Goal: Task Accomplishment & Management: Manage account settings

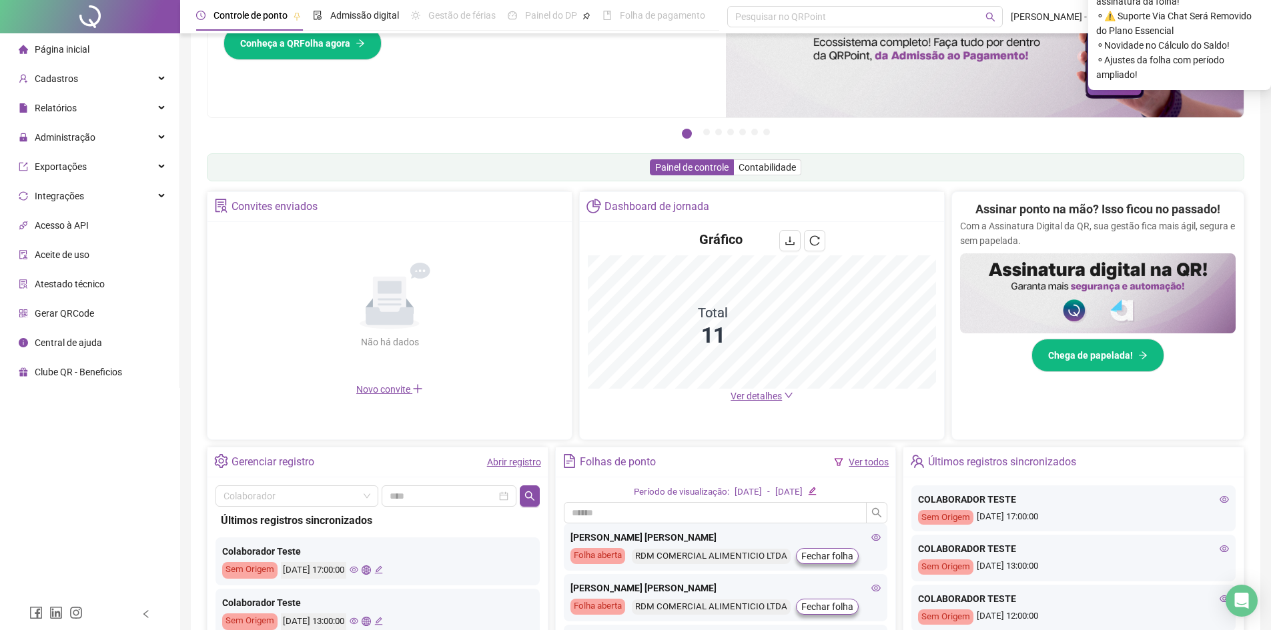
scroll to position [238, 0]
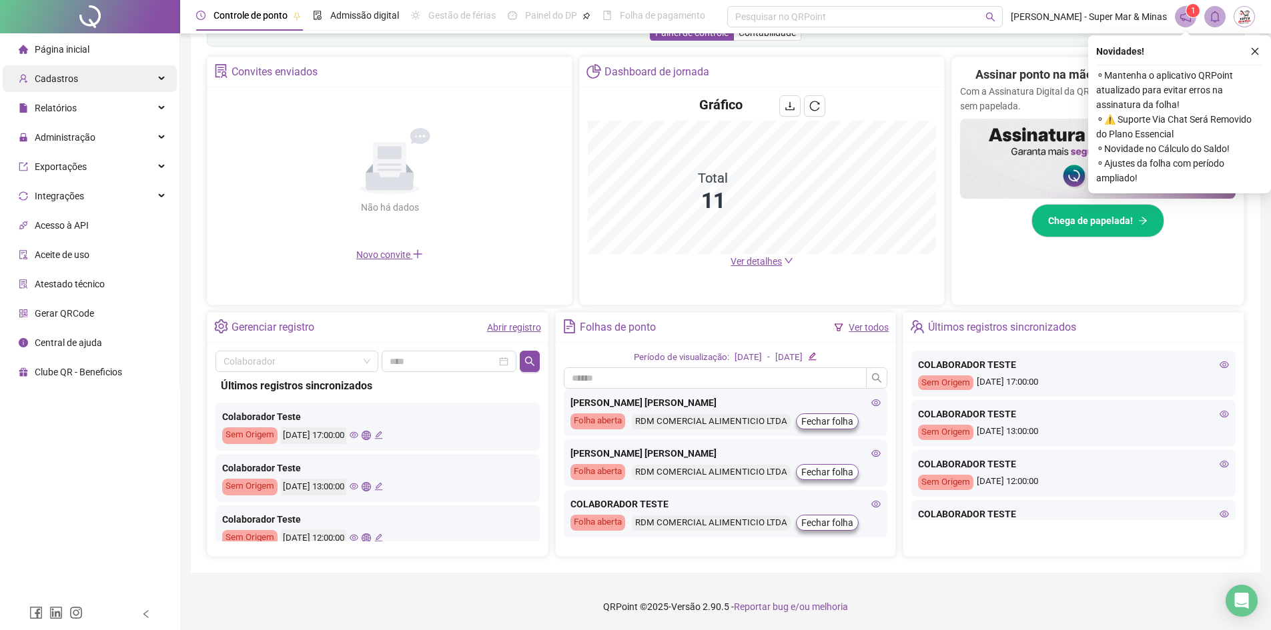
click at [93, 82] on div "Cadastros" at bounding box center [90, 78] width 174 height 27
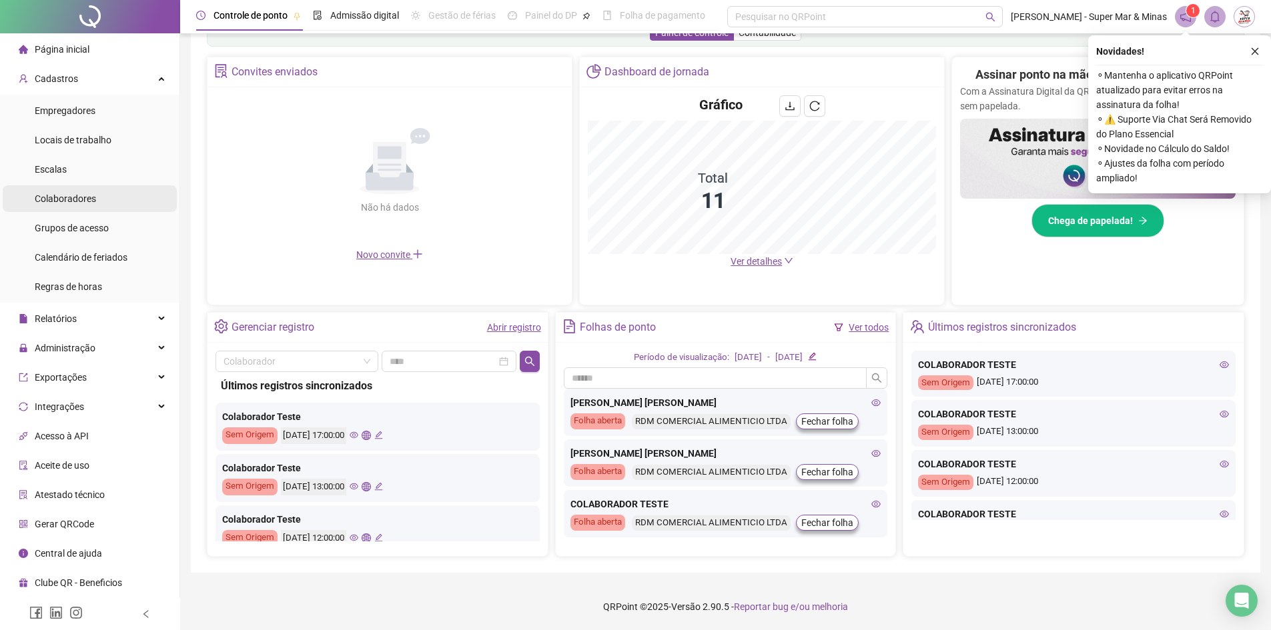
click at [94, 199] on span "Colaboradores" at bounding box center [65, 198] width 61 height 11
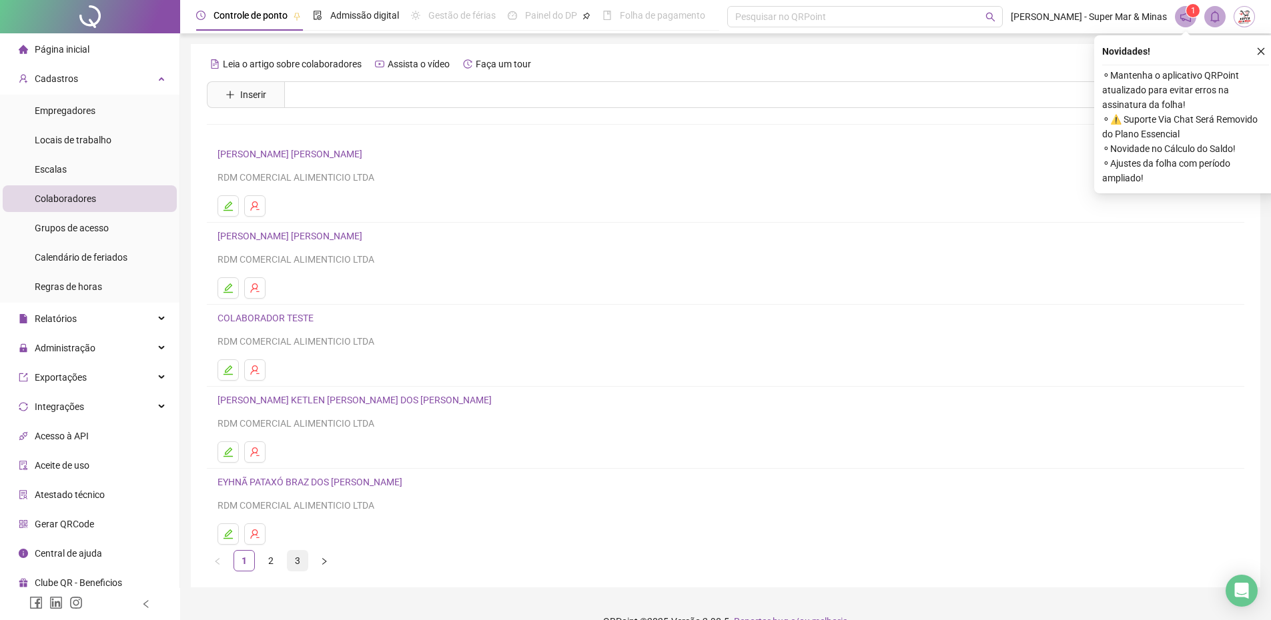
click at [299, 562] on link "3" at bounding box center [297, 561] width 20 height 20
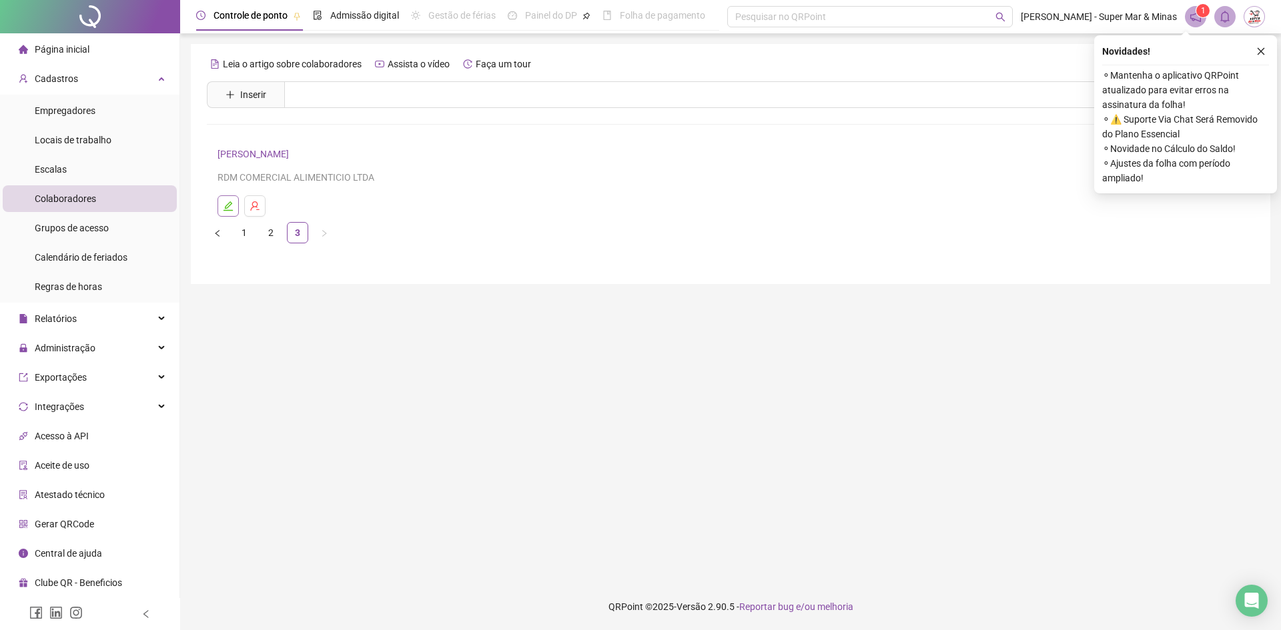
click at [229, 205] on icon "edit" at bounding box center [228, 206] width 11 height 11
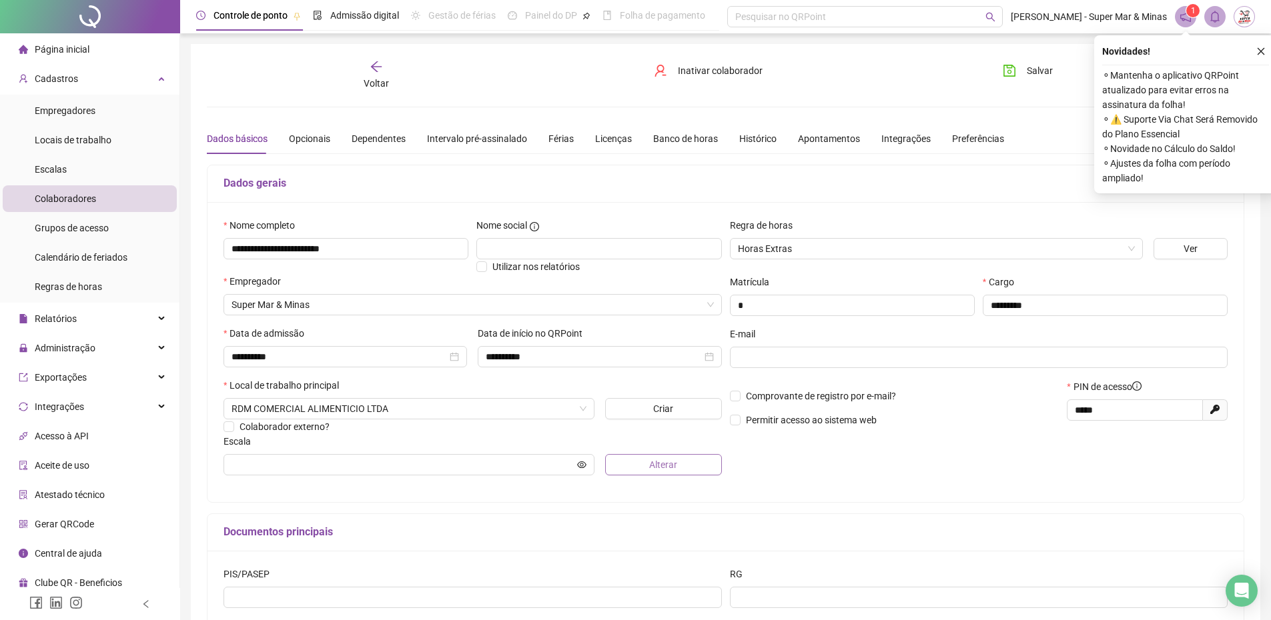
click at [665, 462] on span "Alterar" at bounding box center [663, 465] width 28 height 15
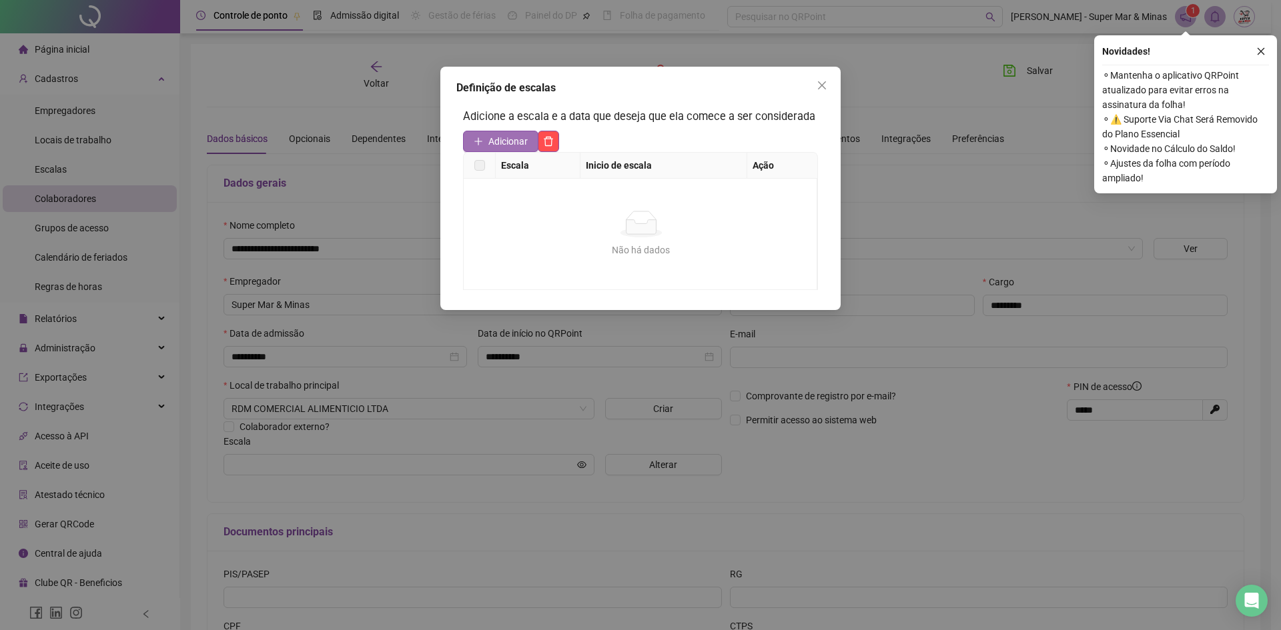
click at [492, 142] on span "Adicionar" at bounding box center [507, 141] width 39 height 15
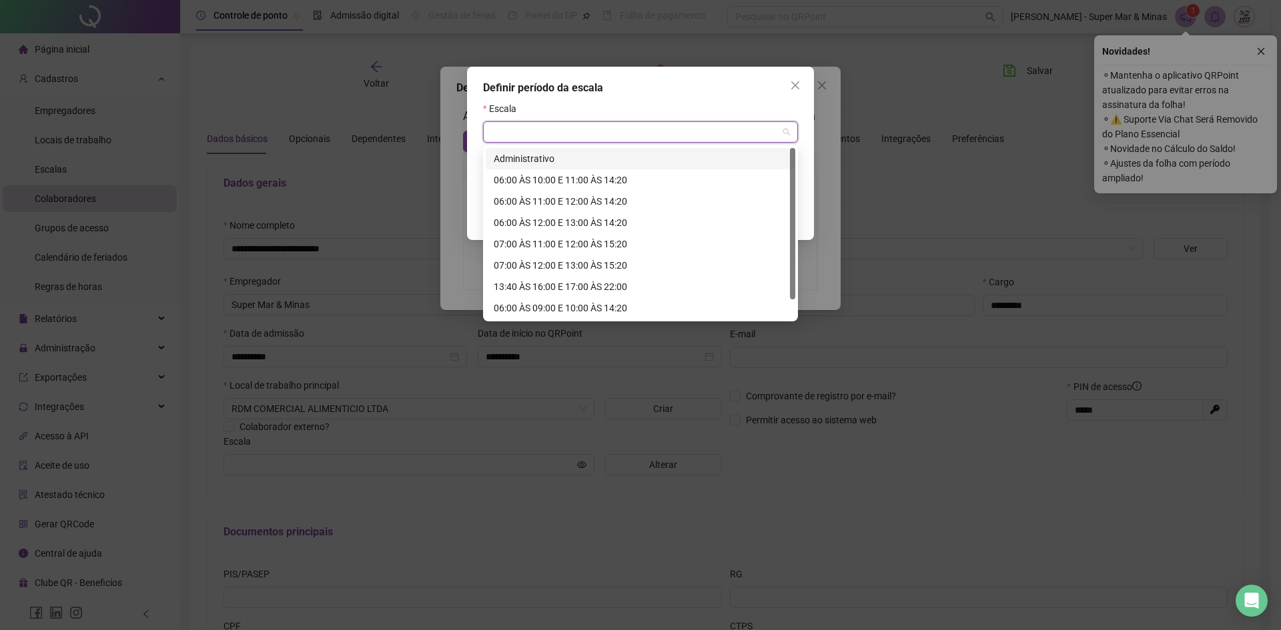
click at [611, 137] on input "search" at bounding box center [634, 132] width 287 height 20
click at [576, 203] on div "06:00 ÀS 11:00 E 12:00 ÀS 14:20" at bounding box center [640, 201] width 293 height 15
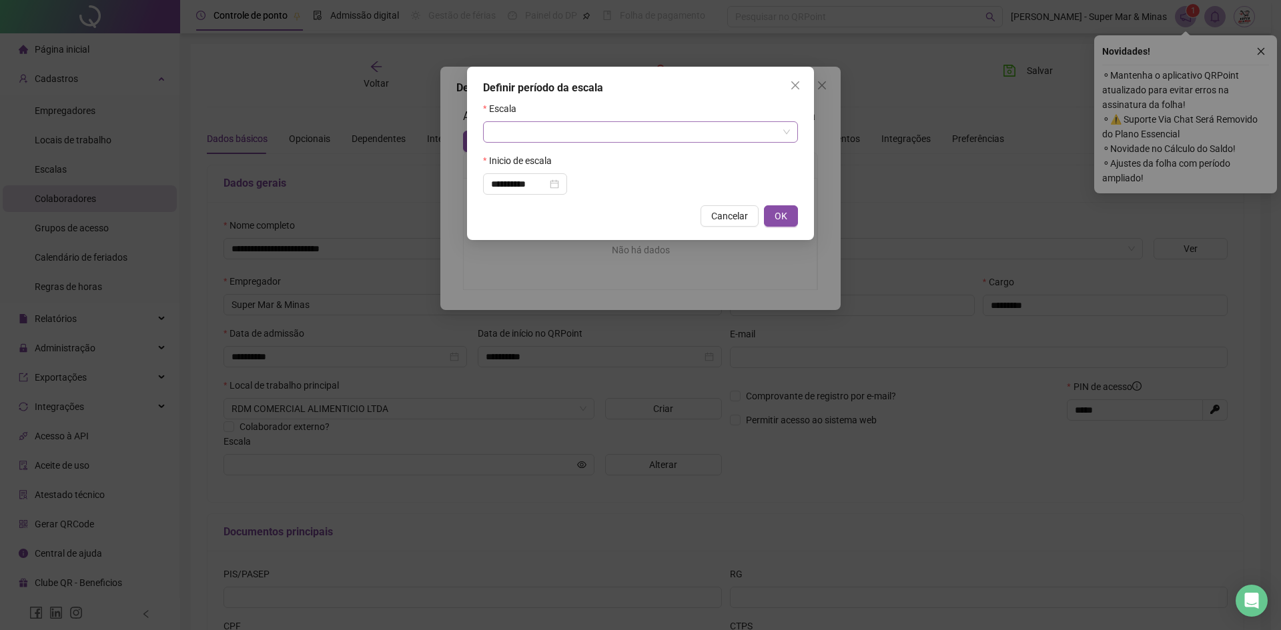
click at [673, 135] on input "search" at bounding box center [634, 132] width 287 height 20
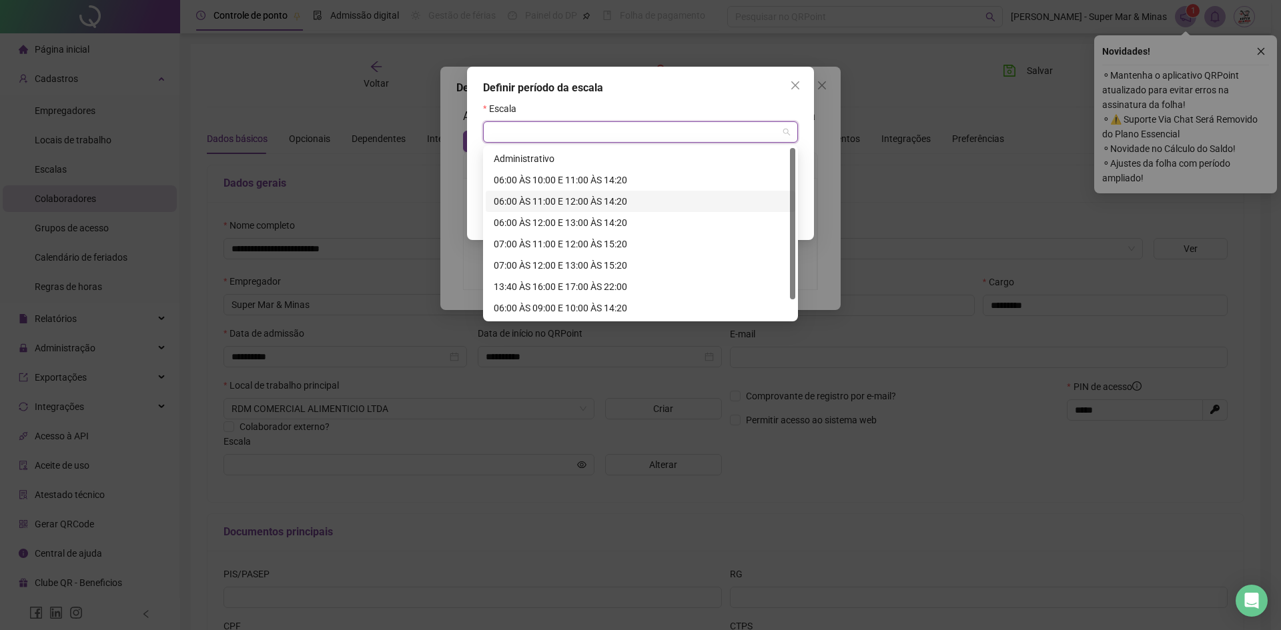
click at [577, 201] on div "06:00 ÀS 11:00 E 12:00 ÀS 14:20" at bounding box center [640, 201] width 293 height 15
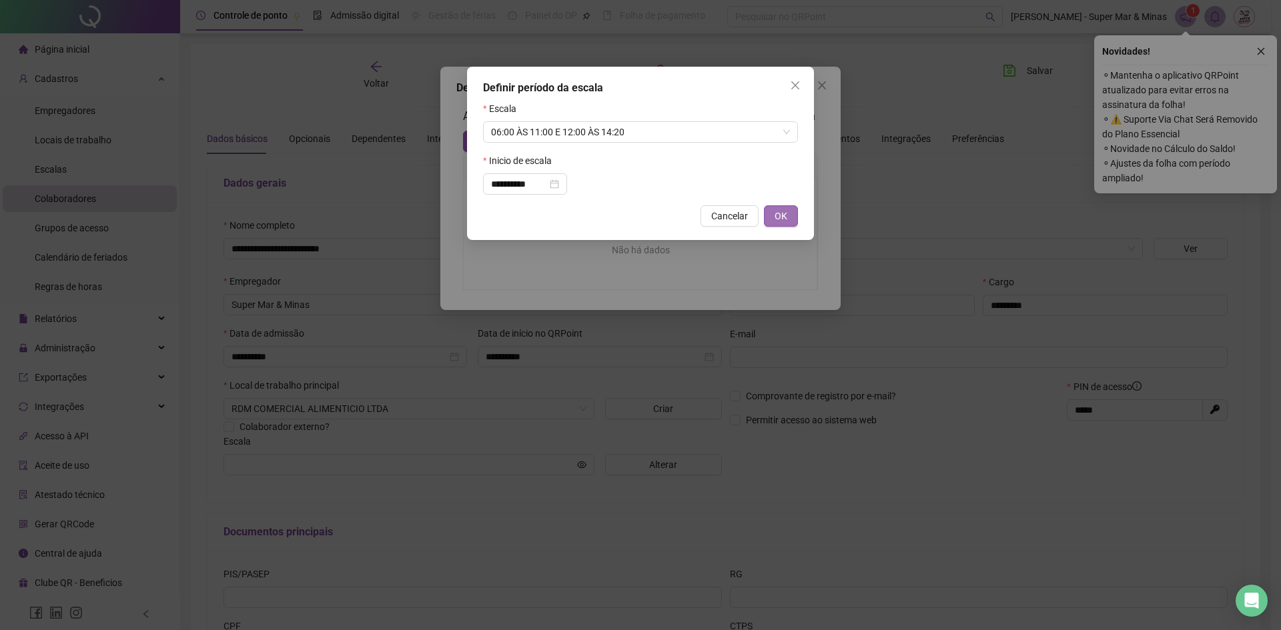
click at [782, 215] on span "OK" at bounding box center [780, 216] width 13 height 15
type input "**********"
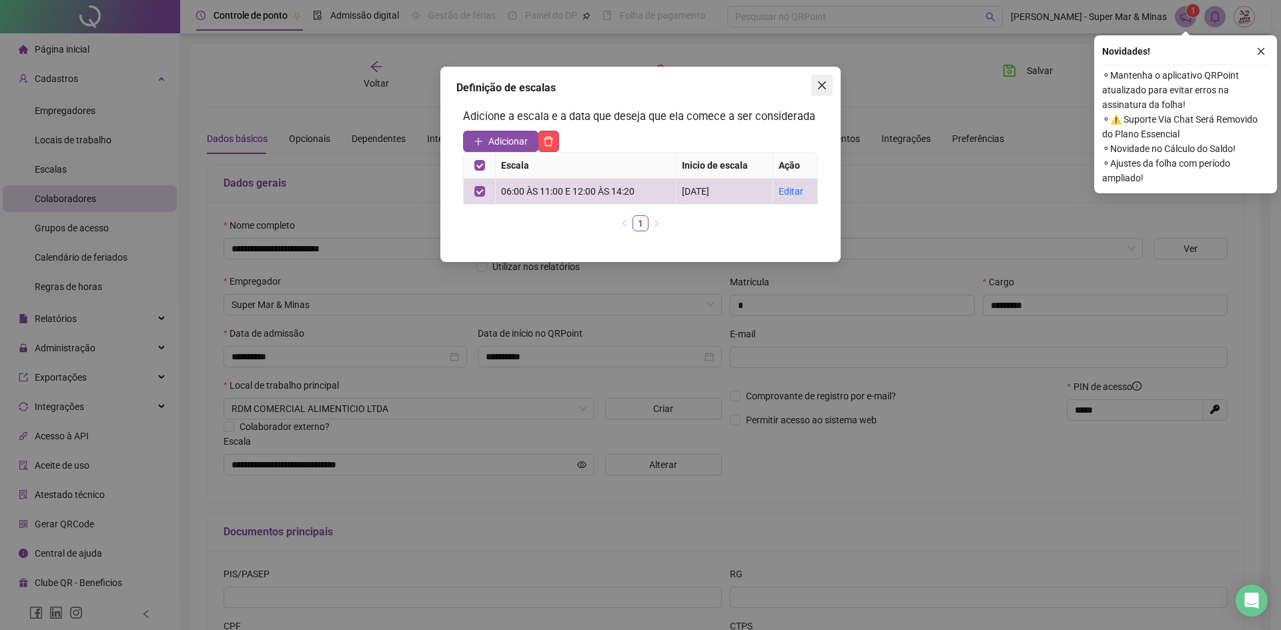
click at [822, 88] on icon "close" at bounding box center [821, 85] width 11 height 11
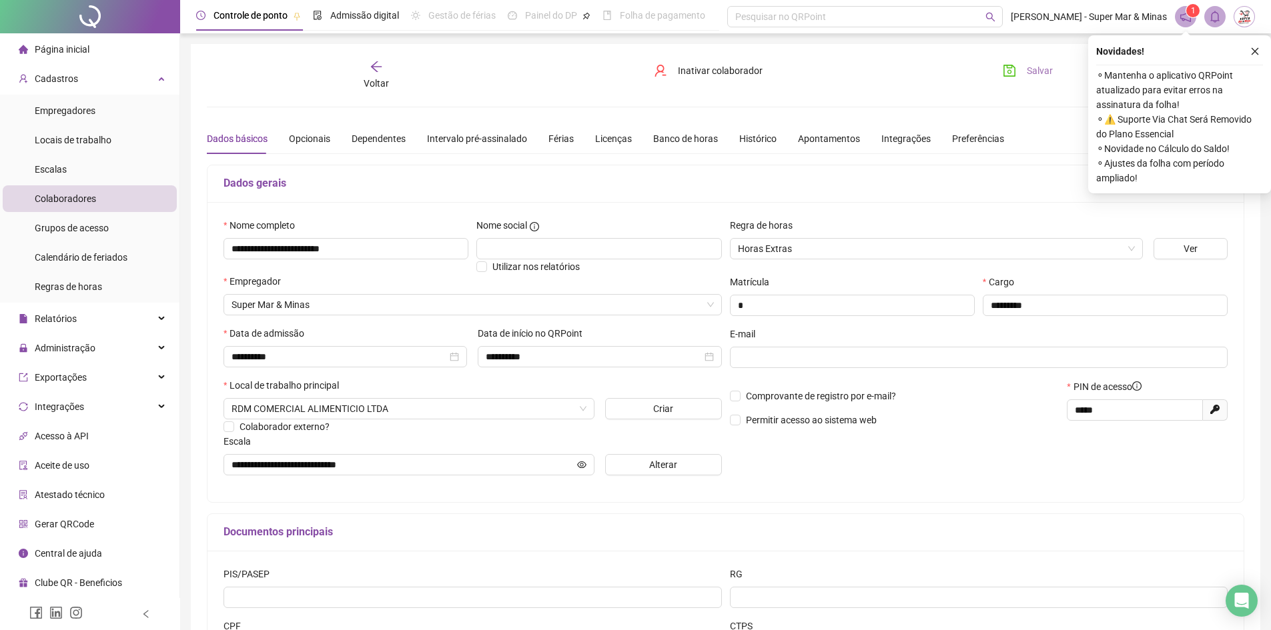
click at [1032, 72] on span "Salvar" at bounding box center [1039, 70] width 26 height 15
drag, startPoint x: 1114, startPoint y: 414, endPoint x: 1073, endPoint y: 417, distance: 40.8
click at [1073, 417] on span "*****" at bounding box center [1134, 409] width 136 height 21
click at [1022, 65] on button "Salvar" at bounding box center [1027, 70] width 70 height 21
click at [375, 68] on icon "arrow-left" at bounding box center [375, 66] width 13 height 13
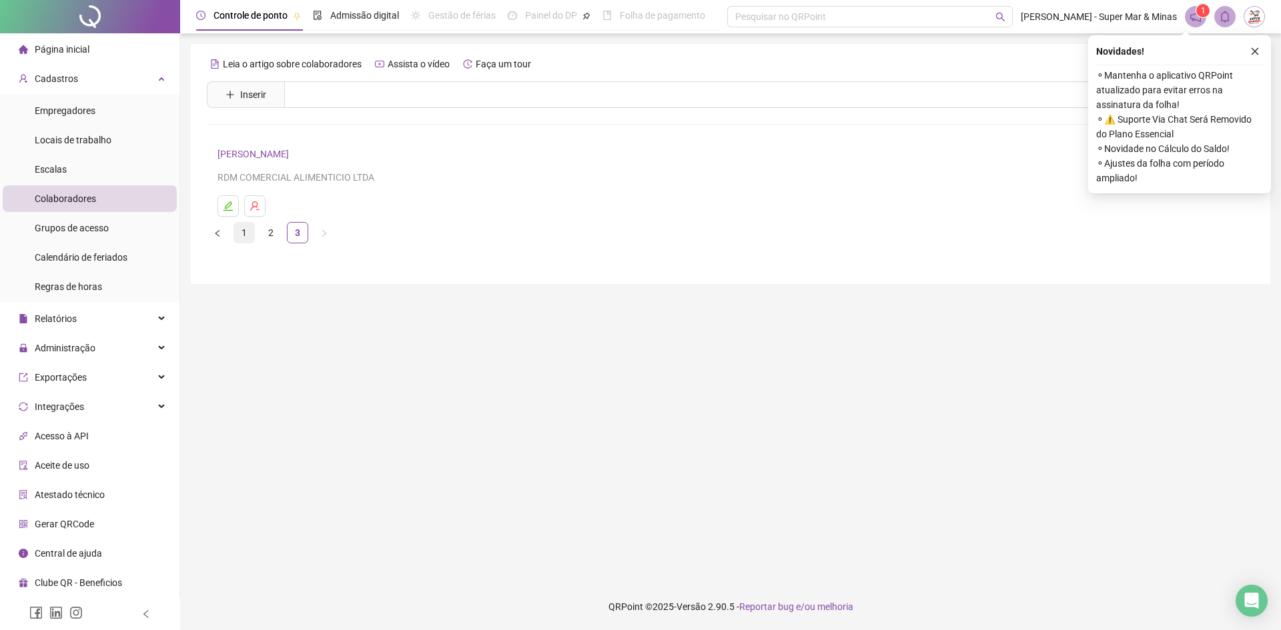
click at [244, 235] on link "1" at bounding box center [244, 233] width 20 height 20
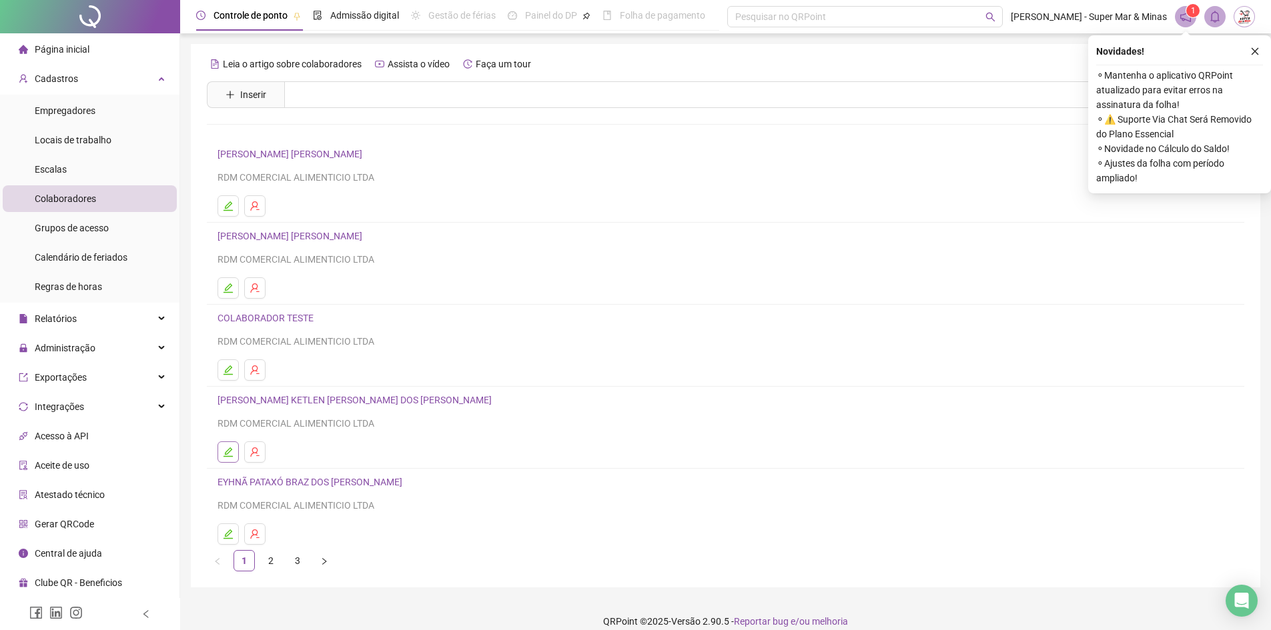
click at [229, 449] on icon "edit" at bounding box center [227, 452] width 9 height 9
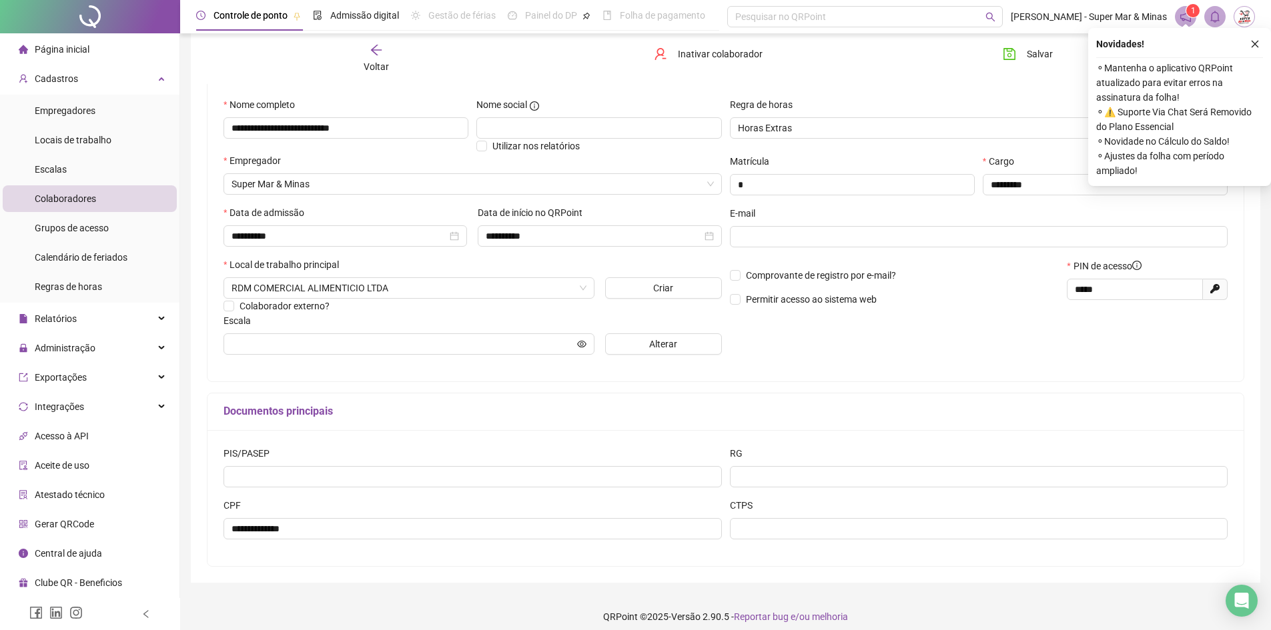
scroll to position [131, 0]
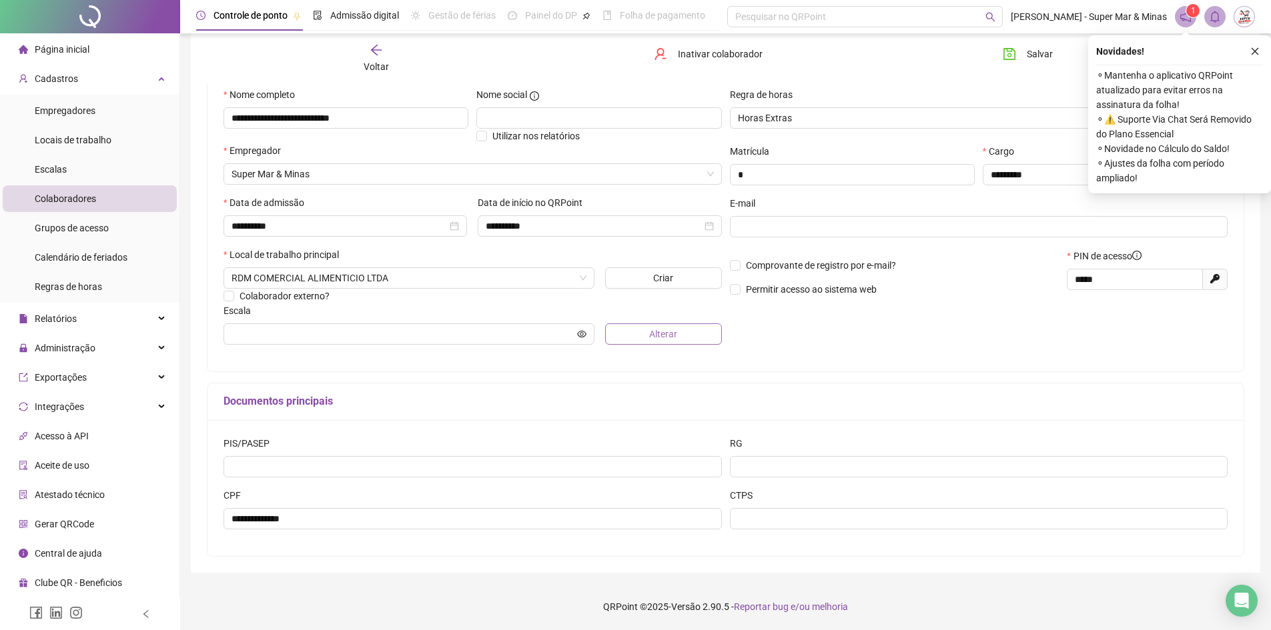
click at [692, 339] on button "Alterar" at bounding box center [663, 333] width 117 height 21
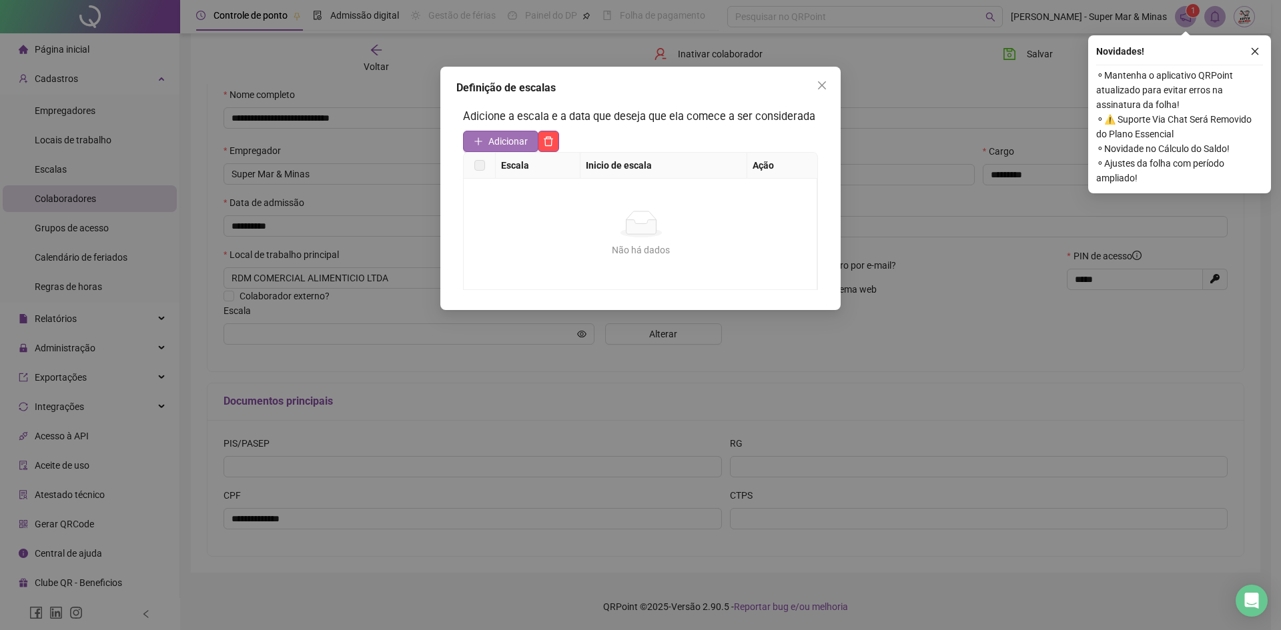
click at [500, 134] on span "Adicionar" at bounding box center [507, 141] width 39 height 15
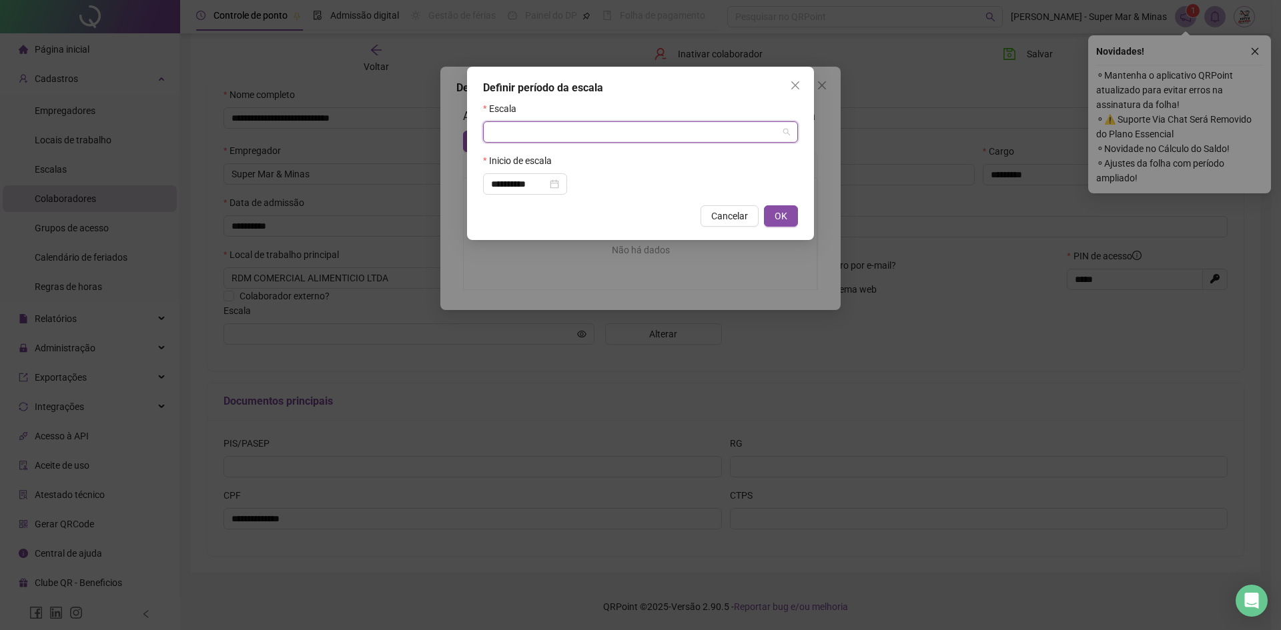
click at [554, 131] on input "search" at bounding box center [634, 132] width 287 height 20
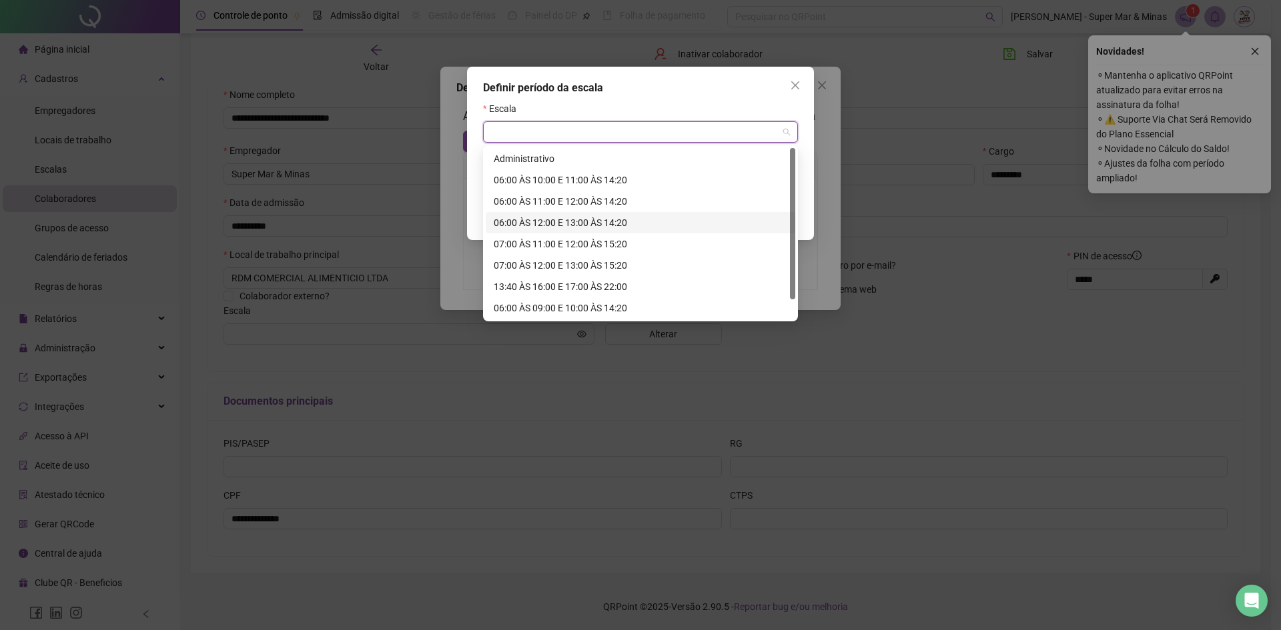
click at [563, 225] on div "06:00 ÀS 12:00 E 13:00 ÀS 14:20" at bounding box center [640, 222] width 293 height 15
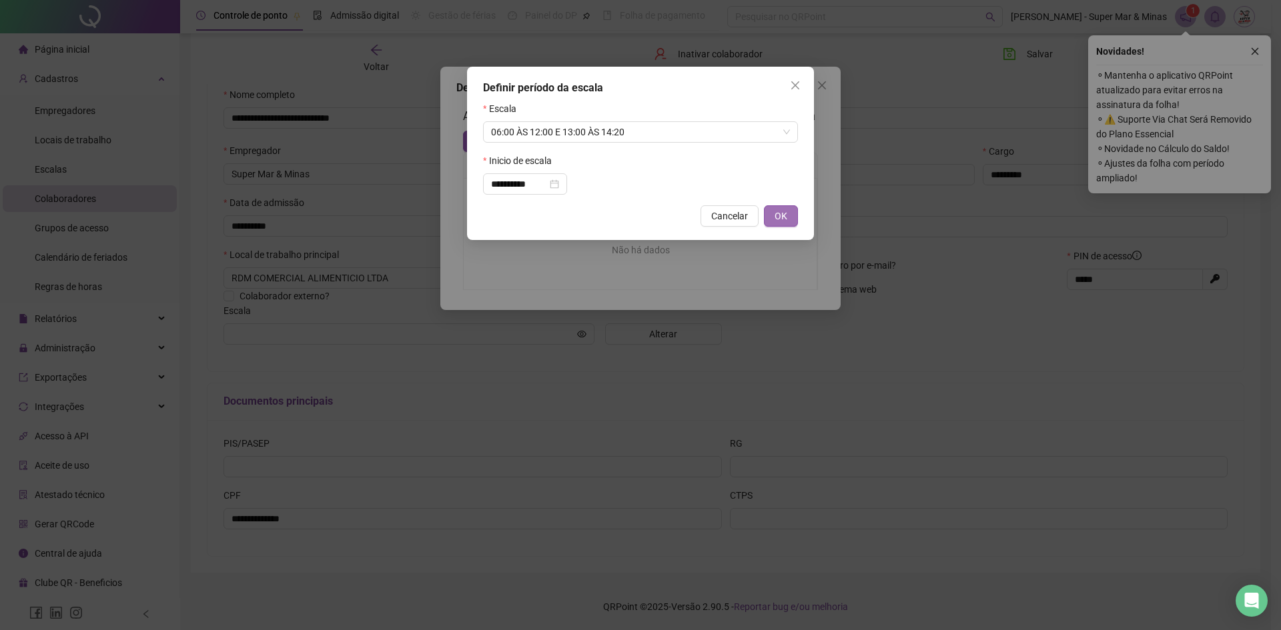
click at [776, 215] on span "OK" at bounding box center [780, 216] width 13 height 15
type input "**********"
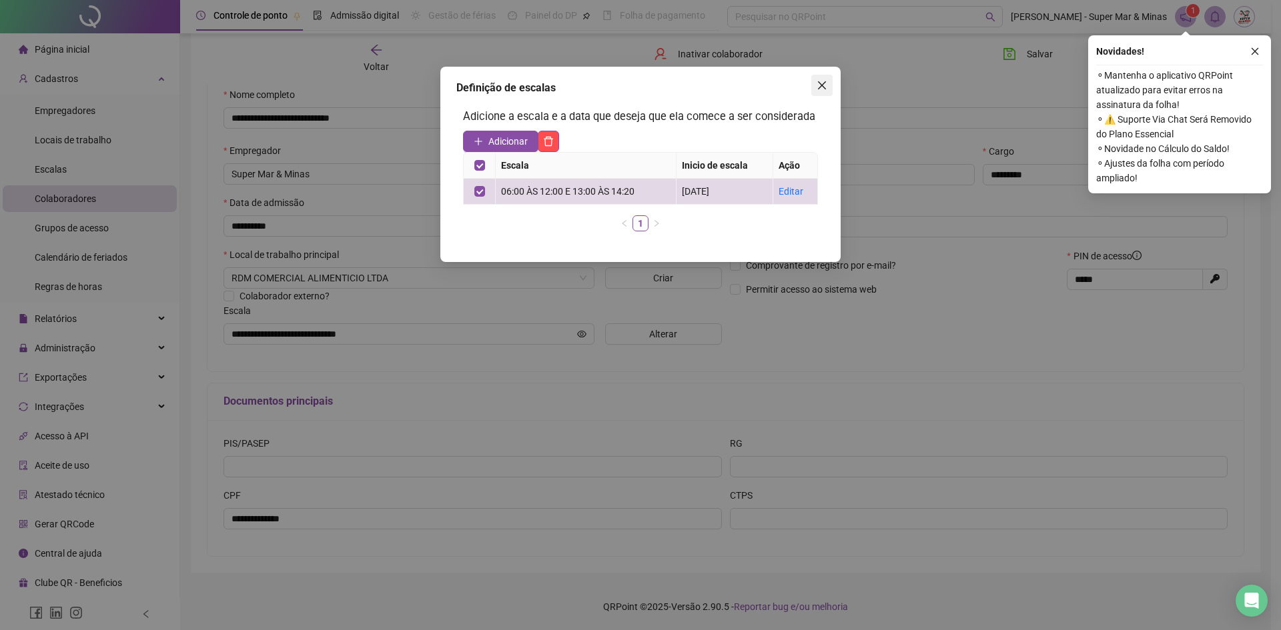
click at [814, 87] on span "Close" at bounding box center [821, 85] width 21 height 11
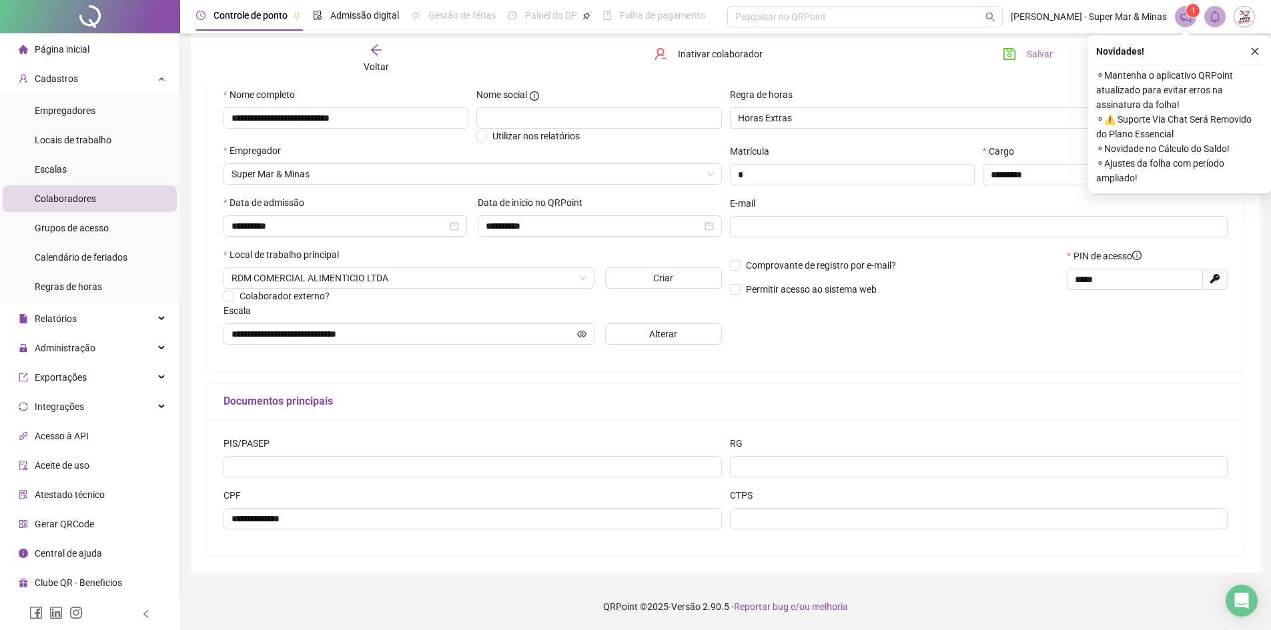
click at [1037, 55] on span "Salvar" at bounding box center [1039, 54] width 26 height 15
click at [1252, 53] on icon "close" at bounding box center [1254, 51] width 9 height 9
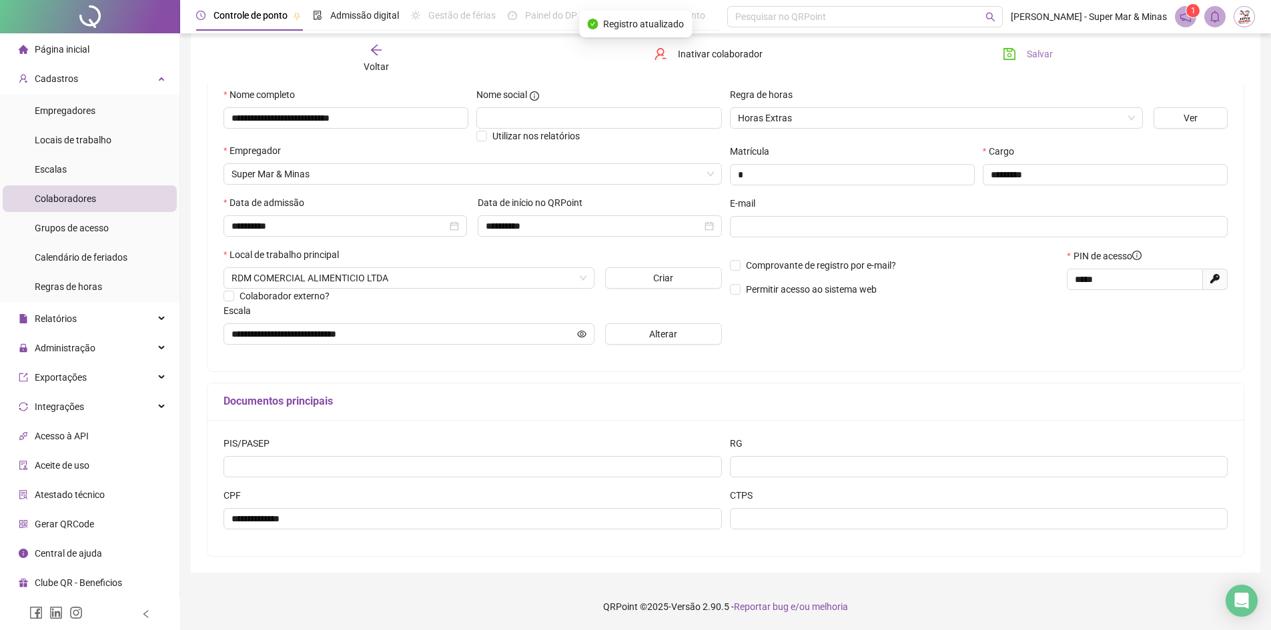
click at [1040, 55] on span "Salvar" at bounding box center [1039, 54] width 26 height 15
click at [374, 54] on icon "arrow-left" at bounding box center [375, 49] width 13 height 13
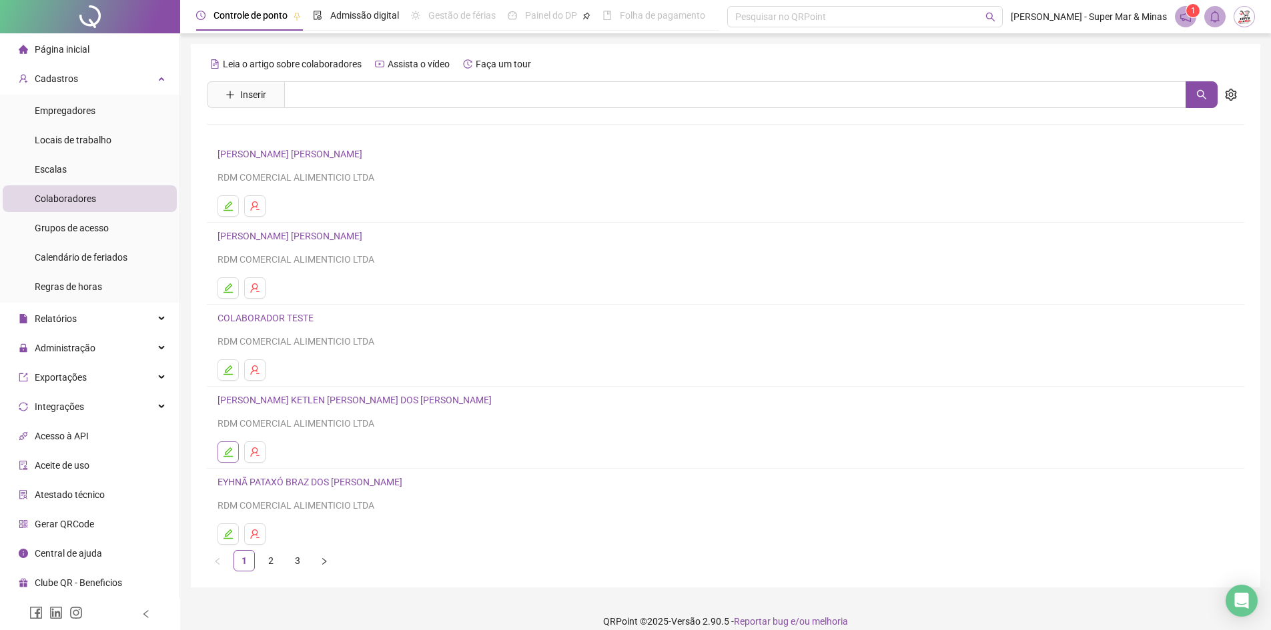
click at [231, 453] on icon "edit" at bounding box center [228, 452] width 11 height 11
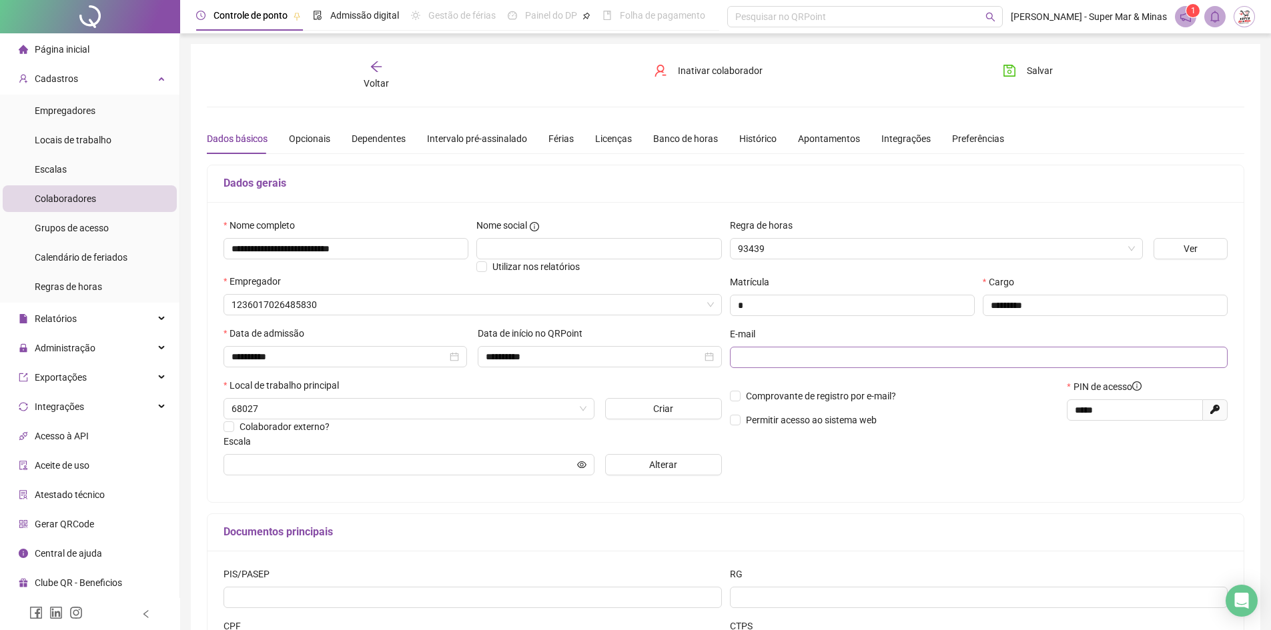
type input "**********"
drag, startPoint x: 1069, startPoint y: 409, endPoint x: 1051, endPoint y: 409, distance: 18.0
click at [1051, 409] on div "Comprovante de registro por e-mail? Permitir acesso ao sistema web PIN de acess…" at bounding box center [979, 407] width 506 height 57
drag, startPoint x: 375, startPoint y: 82, endPoint x: 479, endPoint y: 358, distance: 294.8
click at [375, 82] on span "Voltar" at bounding box center [375, 83] width 25 height 11
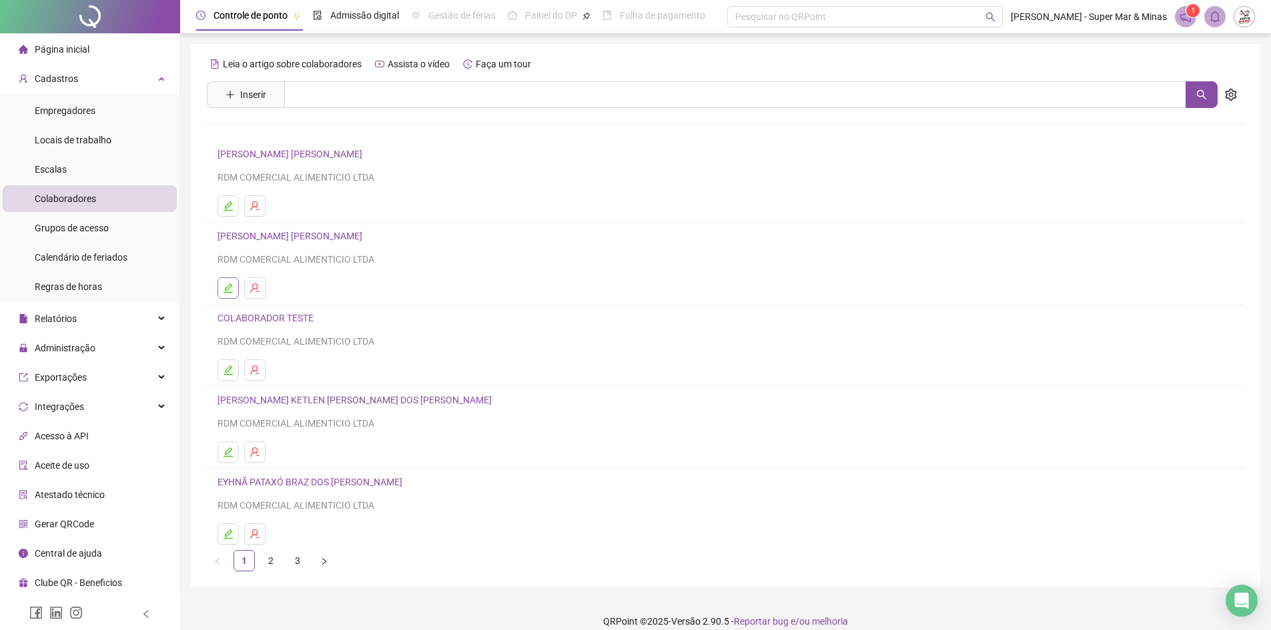
click at [235, 291] on button "button" at bounding box center [227, 287] width 21 height 21
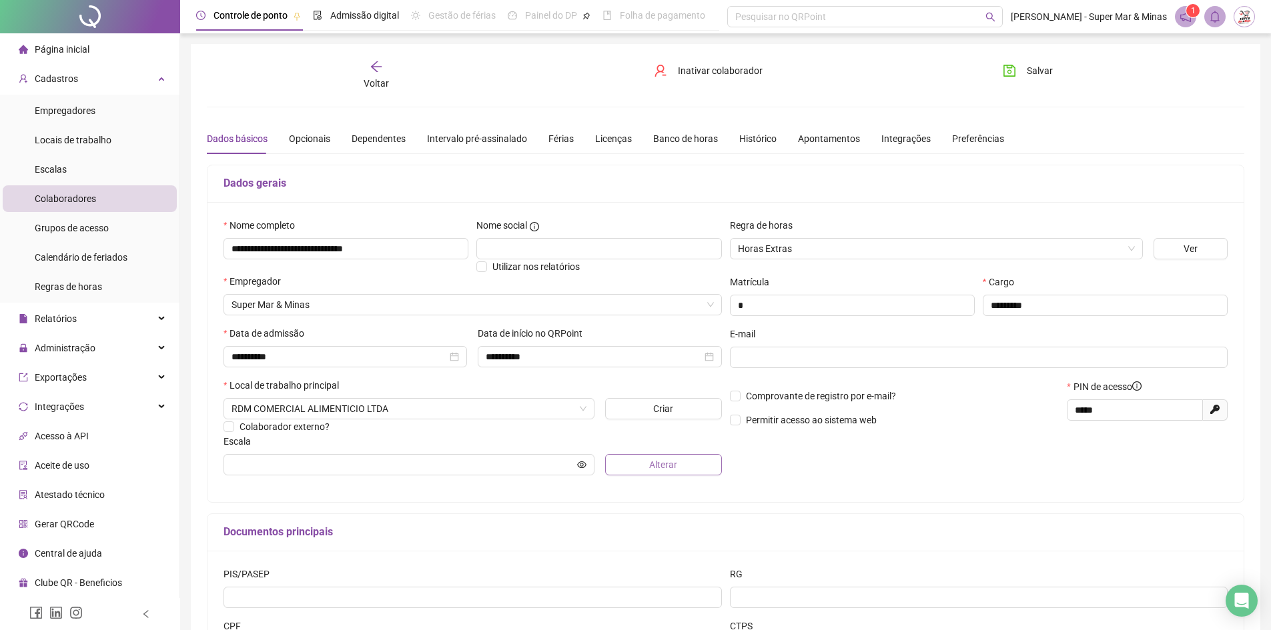
click at [643, 466] on button "Alterar" at bounding box center [663, 464] width 117 height 21
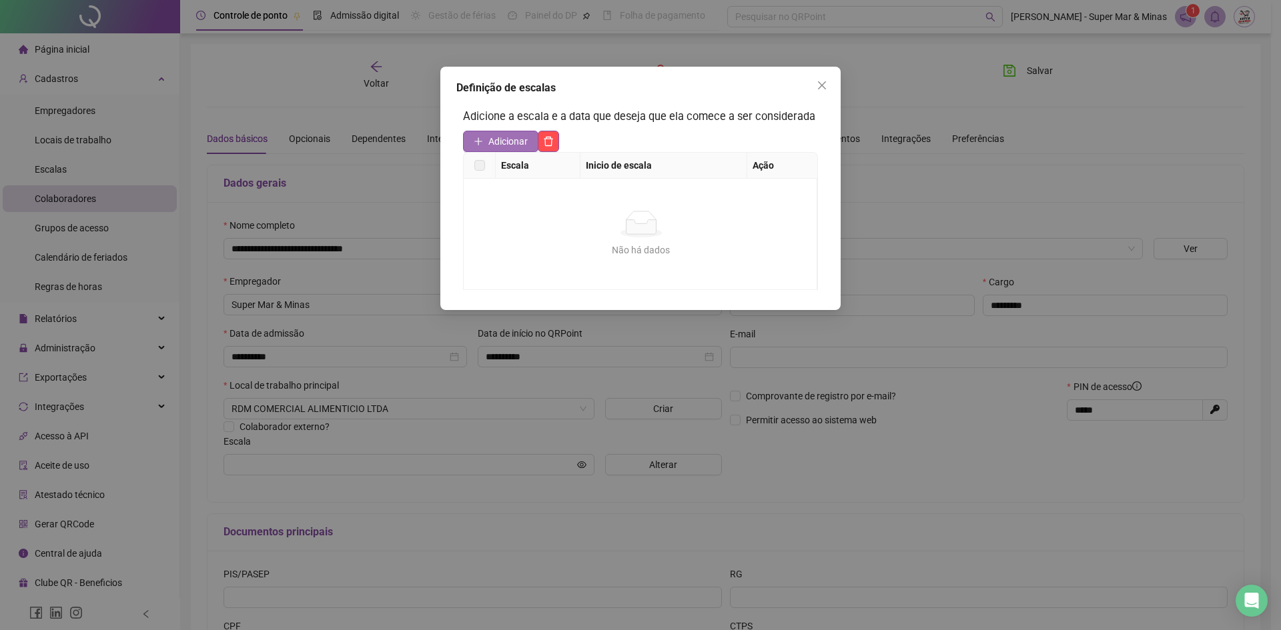
click at [488, 139] on button "Adicionar" at bounding box center [500, 141] width 75 height 21
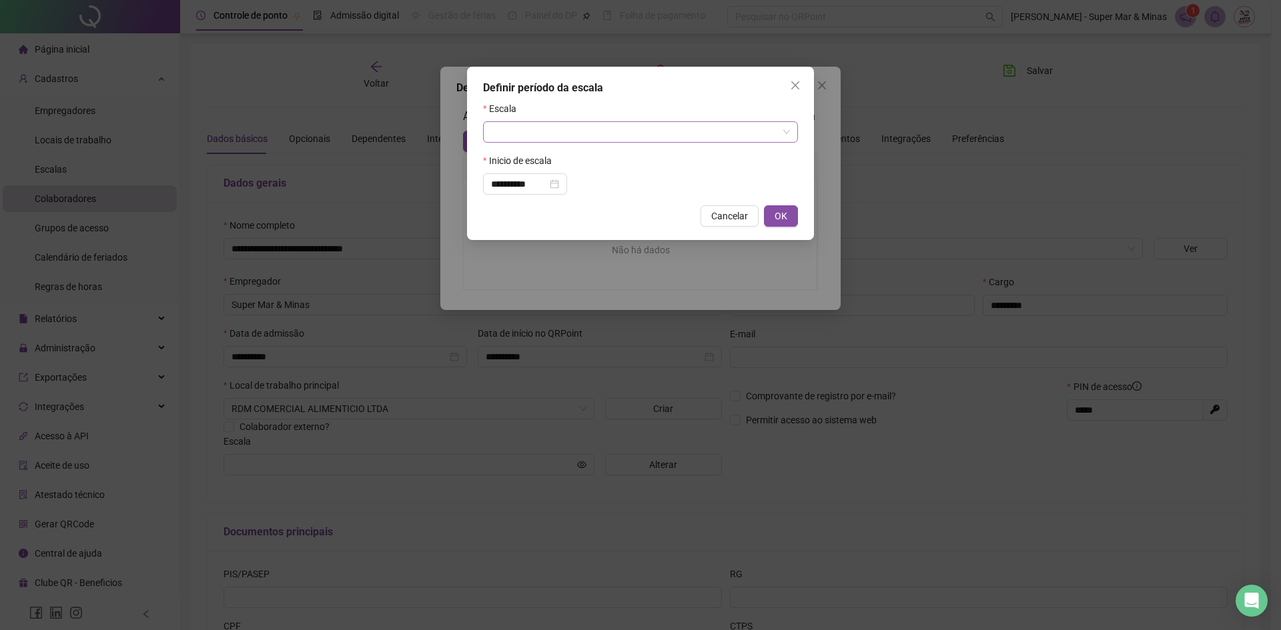
click at [506, 132] on input "search" at bounding box center [634, 132] width 287 height 20
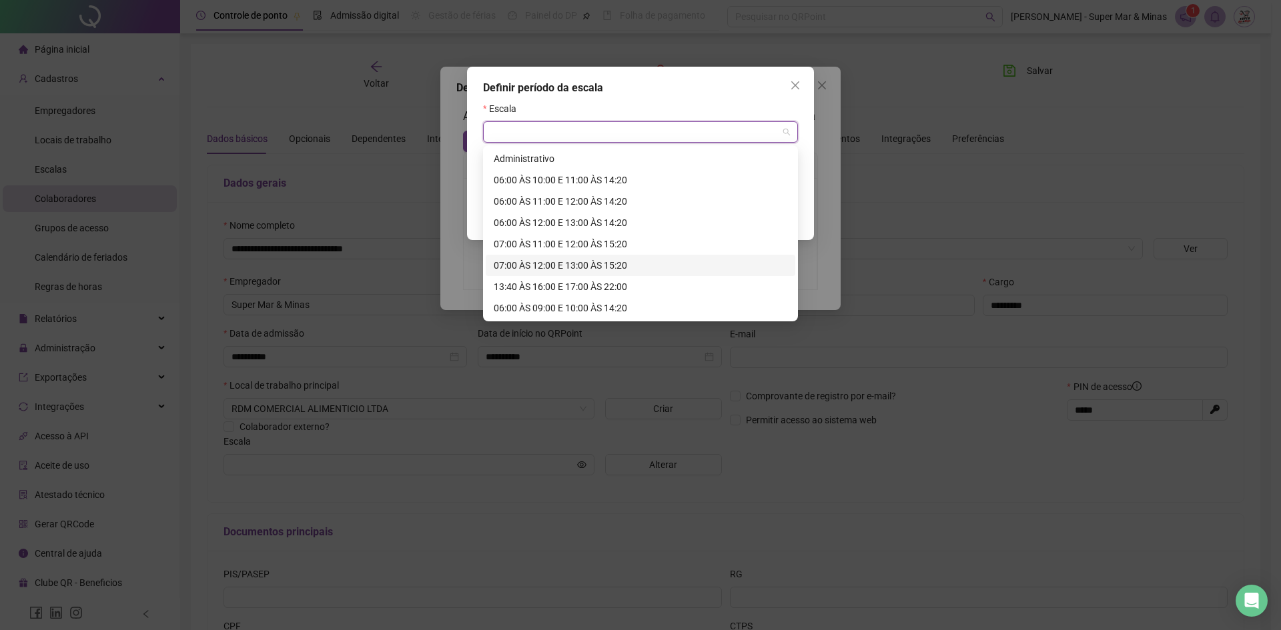
click at [542, 268] on div "07:00 ÀS 12:00 E 13:00 ÀS 15:20" at bounding box center [640, 265] width 293 height 15
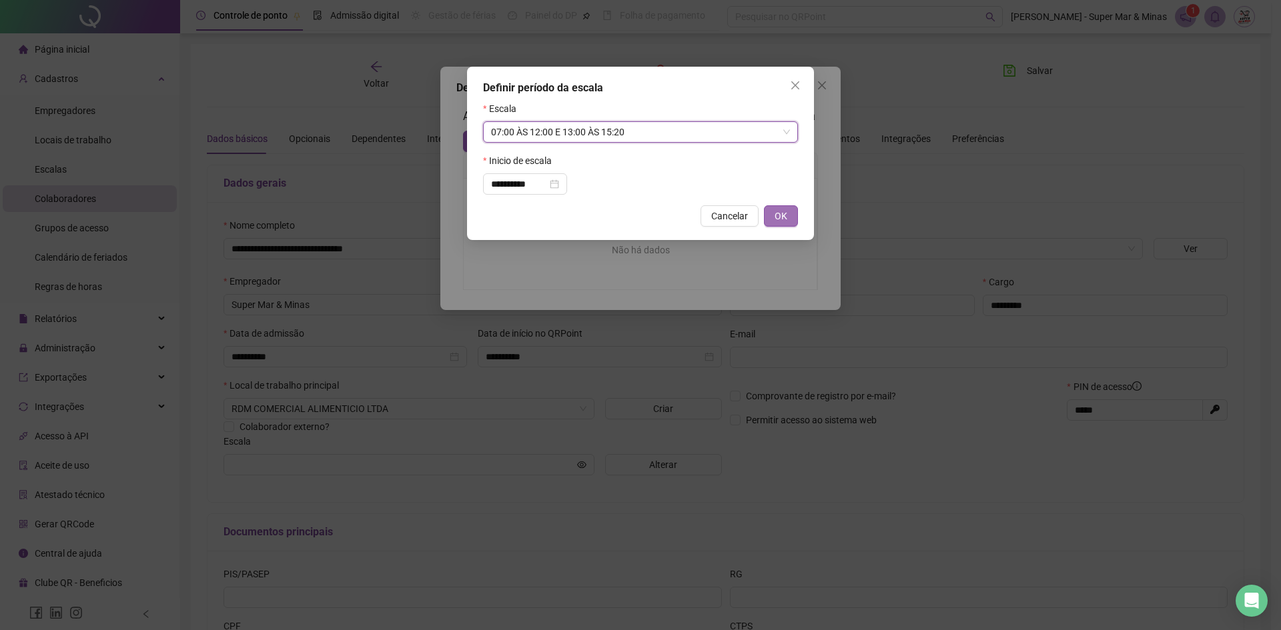
click at [785, 219] on span "OK" at bounding box center [780, 216] width 13 height 15
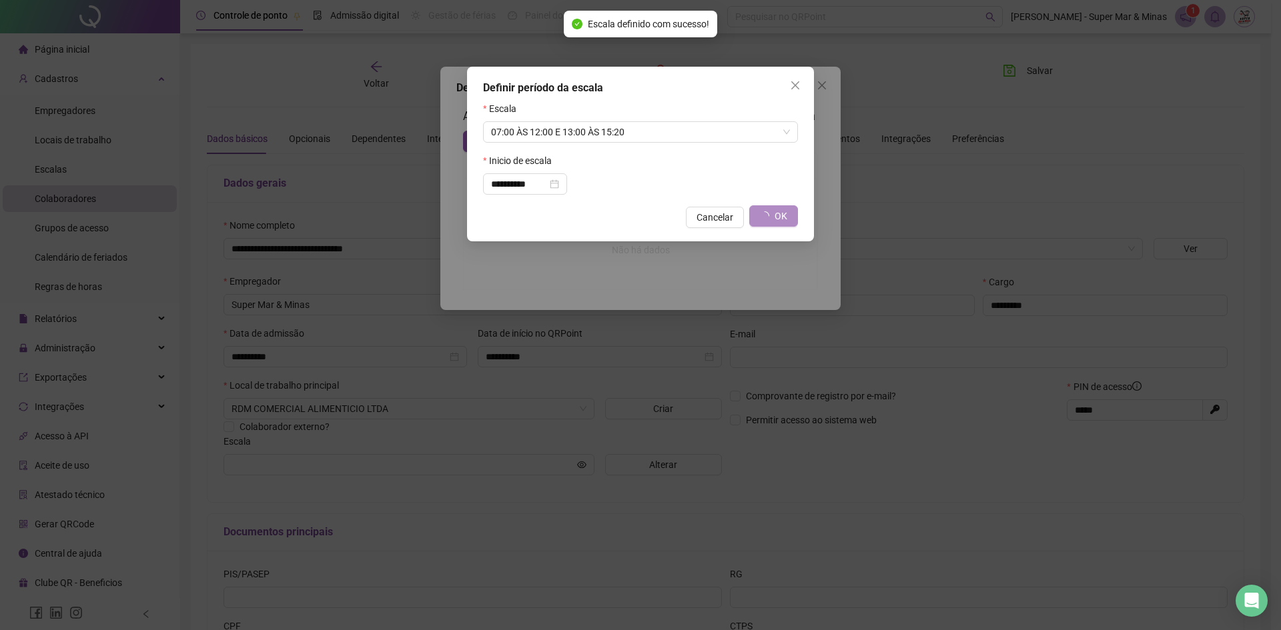
type input "**********"
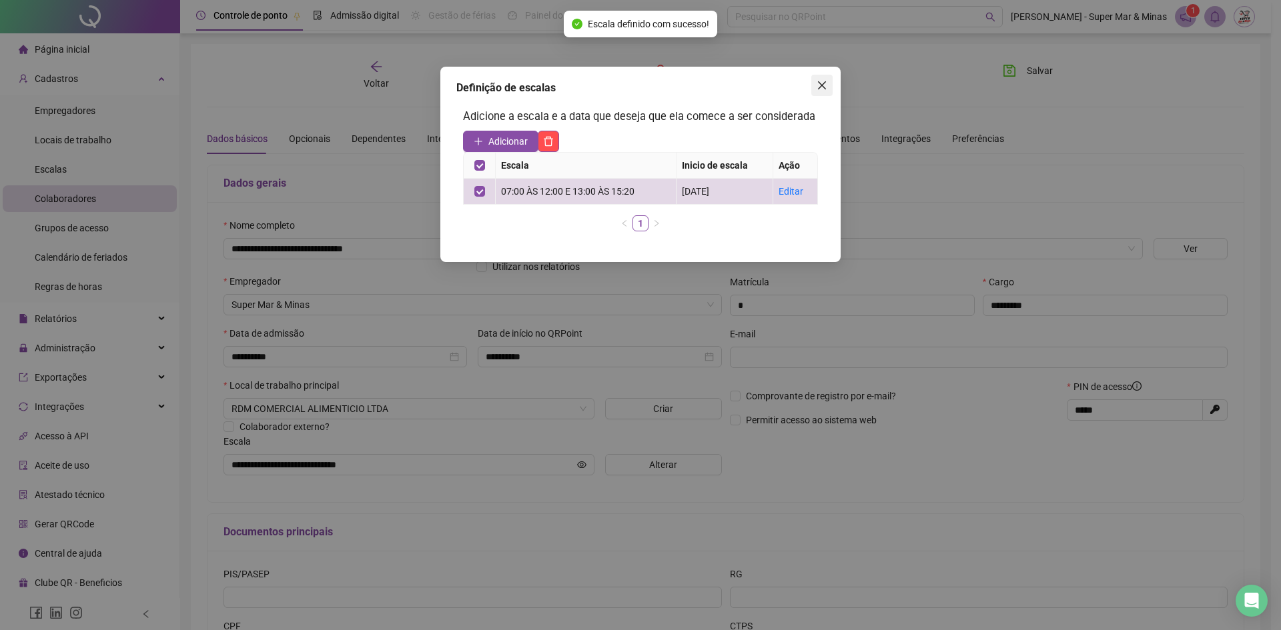
click at [822, 87] on icon "close" at bounding box center [822, 85] width 8 height 8
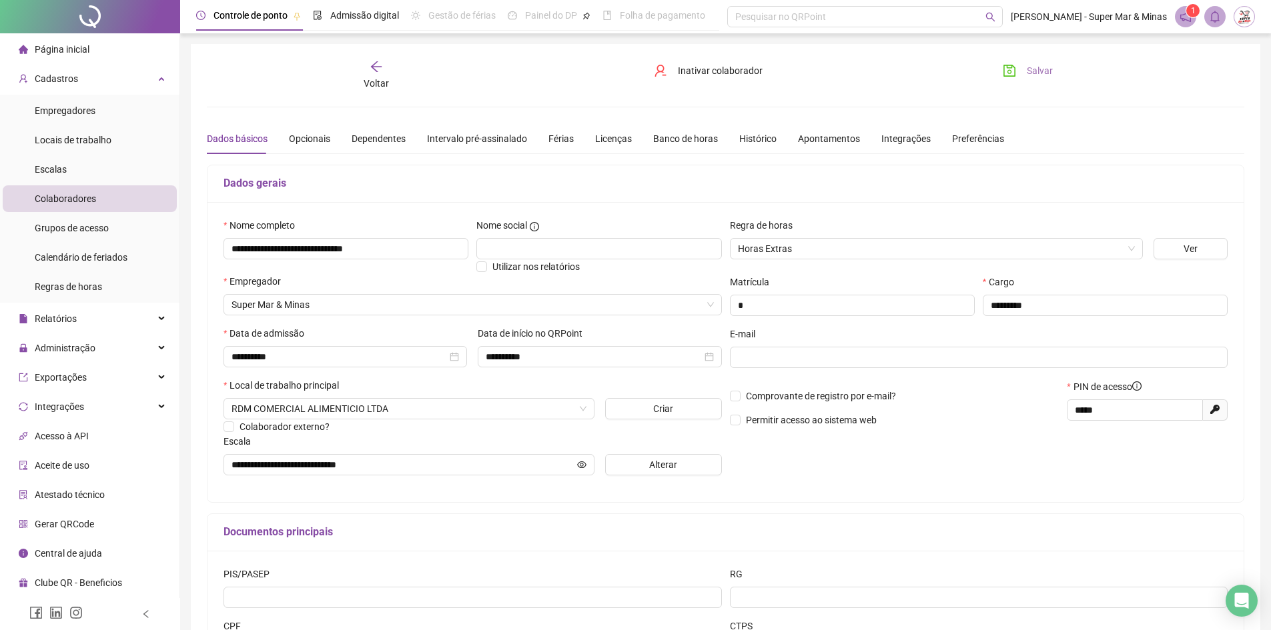
click at [1036, 71] on span "Salvar" at bounding box center [1039, 70] width 26 height 15
drag, startPoint x: 1117, startPoint y: 414, endPoint x: 1044, endPoint y: 414, distance: 72.7
click at [1044, 414] on div "Comprovante de registro por e-mail? Permitir acesso ao sistema web PIN de acess…" at bounding box center [979, 407] width 506 height 57
click at [1042, 71] on span "Salvar" at bounding box center [1039, 70] width 26 height 15
drag, startPoint x: 375, startPoint y: 73, endPoint x: 524, endPoint y: 304, distance: 274.5
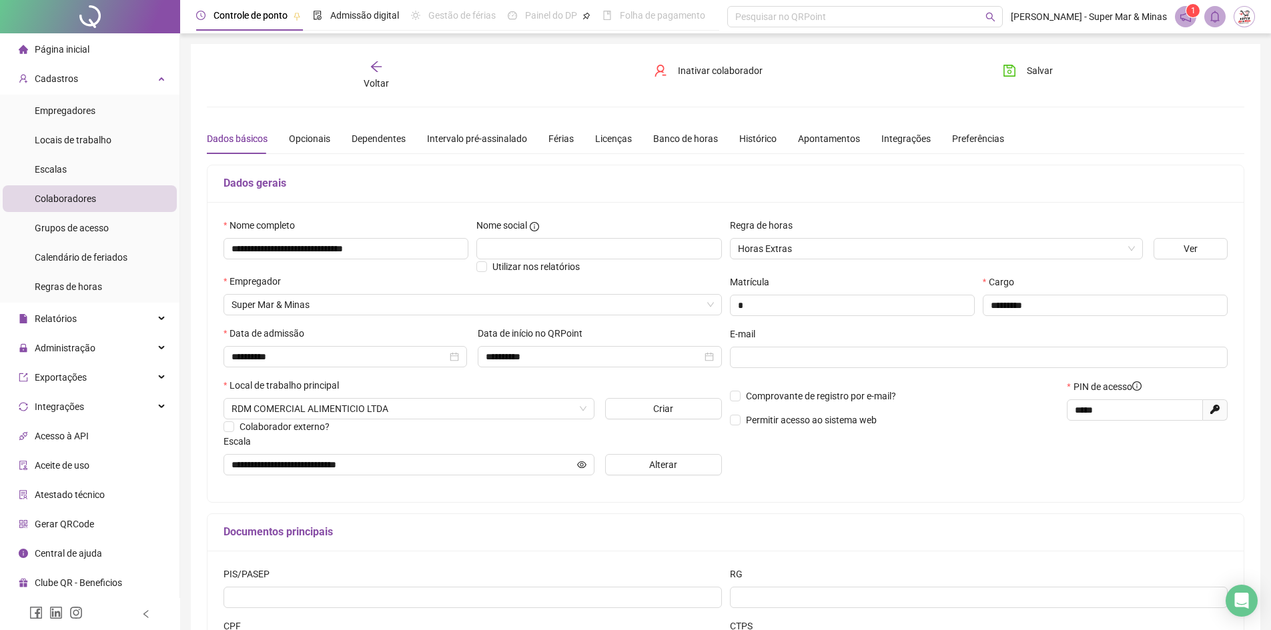
click at [375, 73] on div "Voltar" at bounding box center [376, 75] width 164 height 31
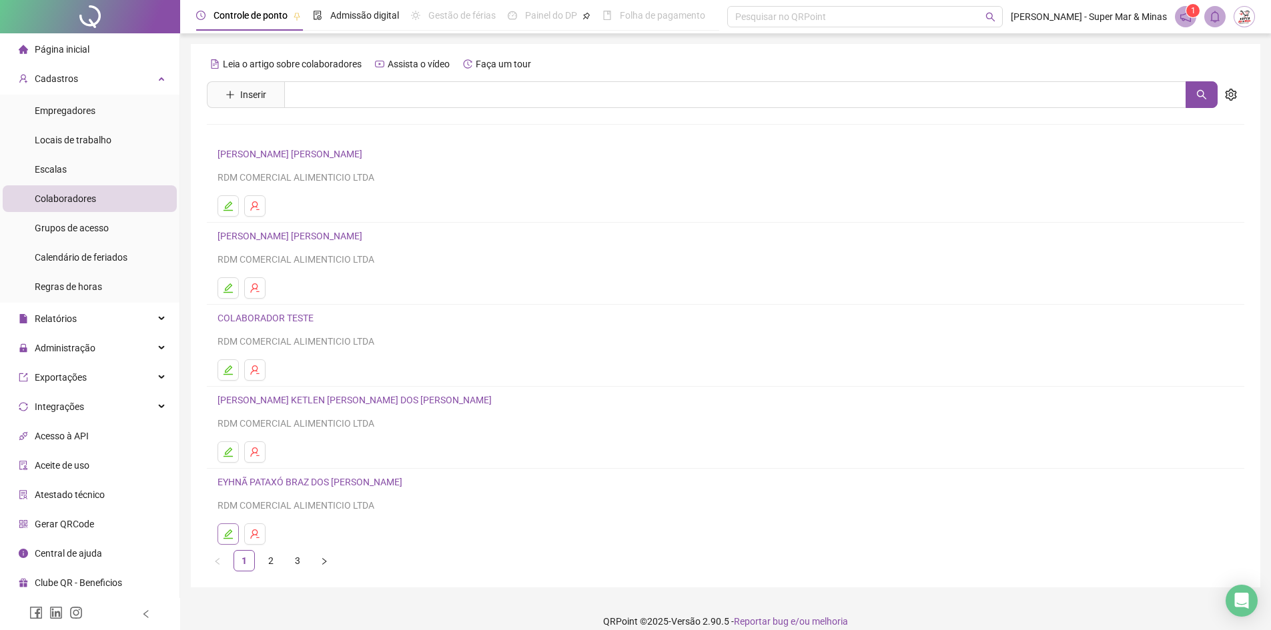
click at [222, 535] on button "button" at bounding box center [227, 534] width 21 height 21
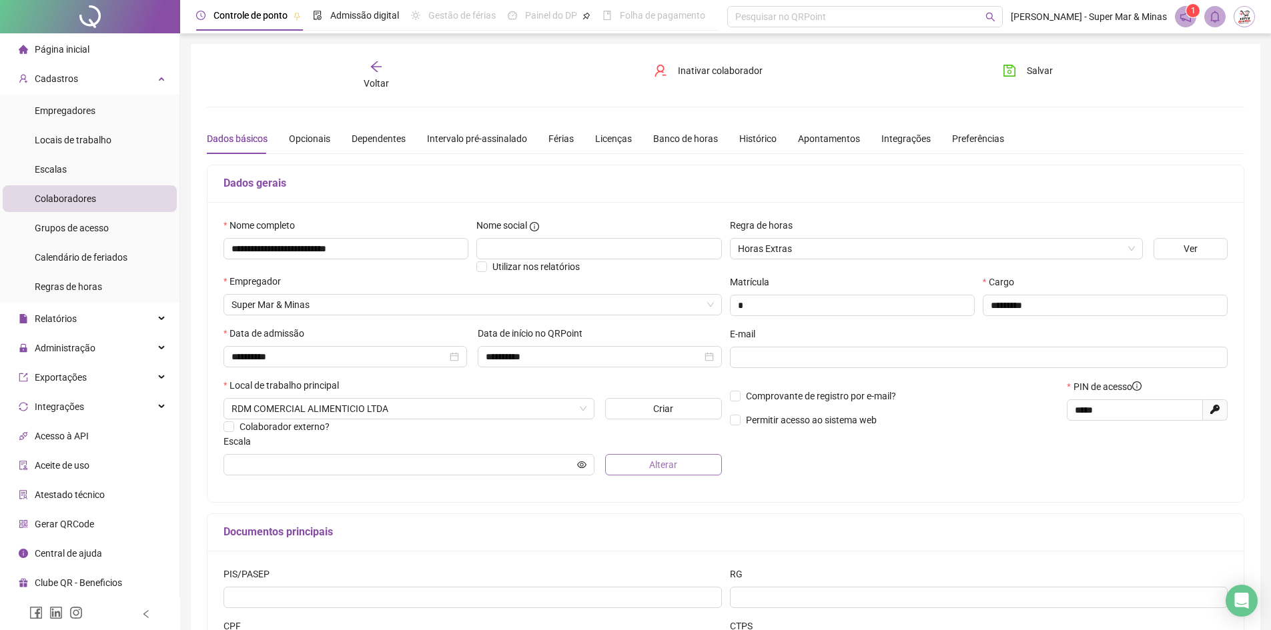
click at [680, 470] on button "Alterar" at bounding box center [663, 464] width 117 height 21
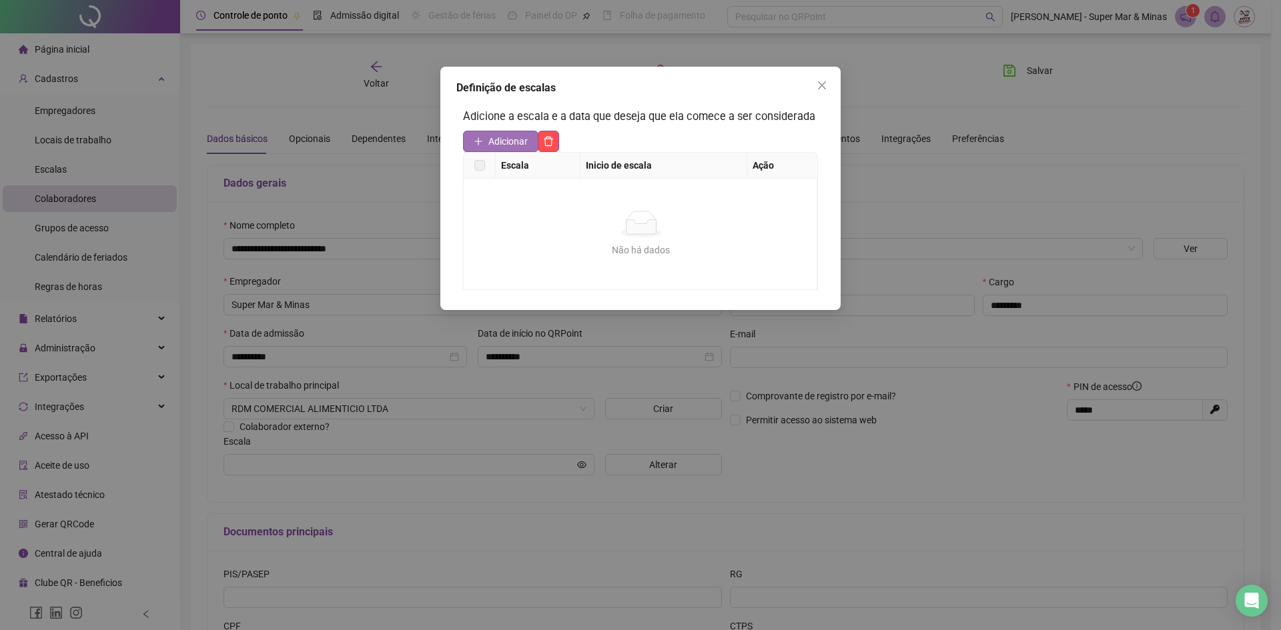
click at [514, 143] on span "Adicionar" at bounding box center [507, 141] width 39 height 15
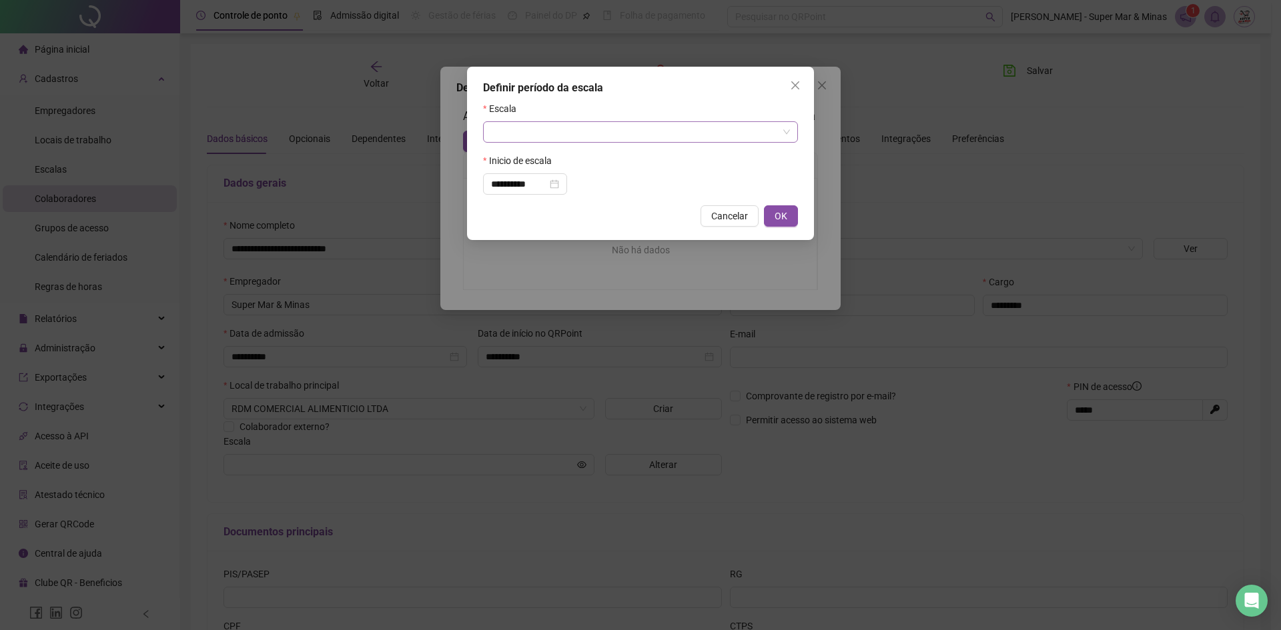
click at [576, 132] on input "search" at bounding box center [634, 132] width 287 height 20
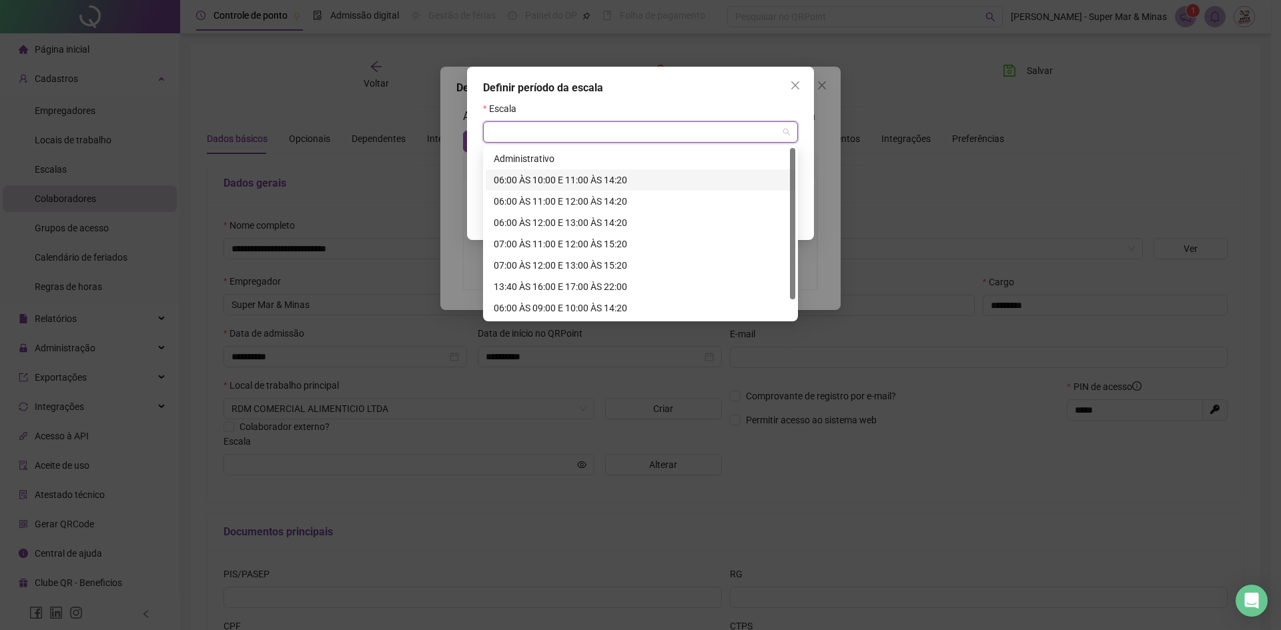
click at [572, 185] on div "06:00 ÀS 10:00 E 11:00 ÀS 14:20" at bounding box center [640, 180] width 293 height 15
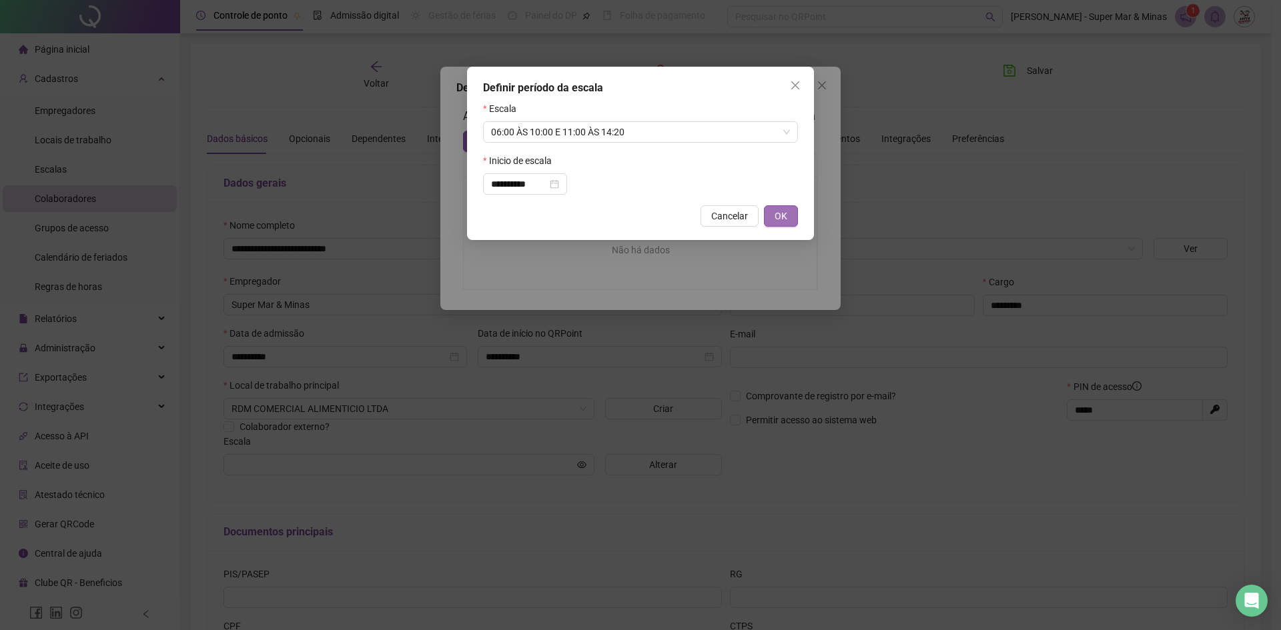
click at [772, 211] on button "OK" at bounding box center [781, 215] width 34 height 21
type input "**********"
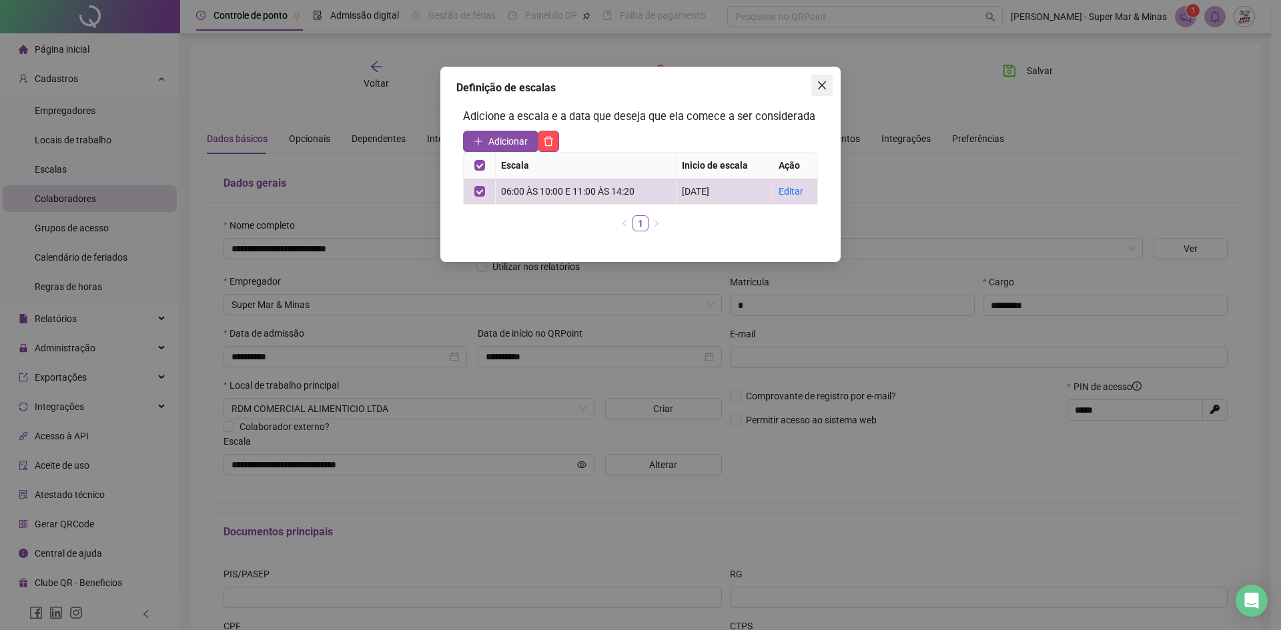
click at [820, 87] on icon "close" at bounding box center [822, 85] width 8 height 8
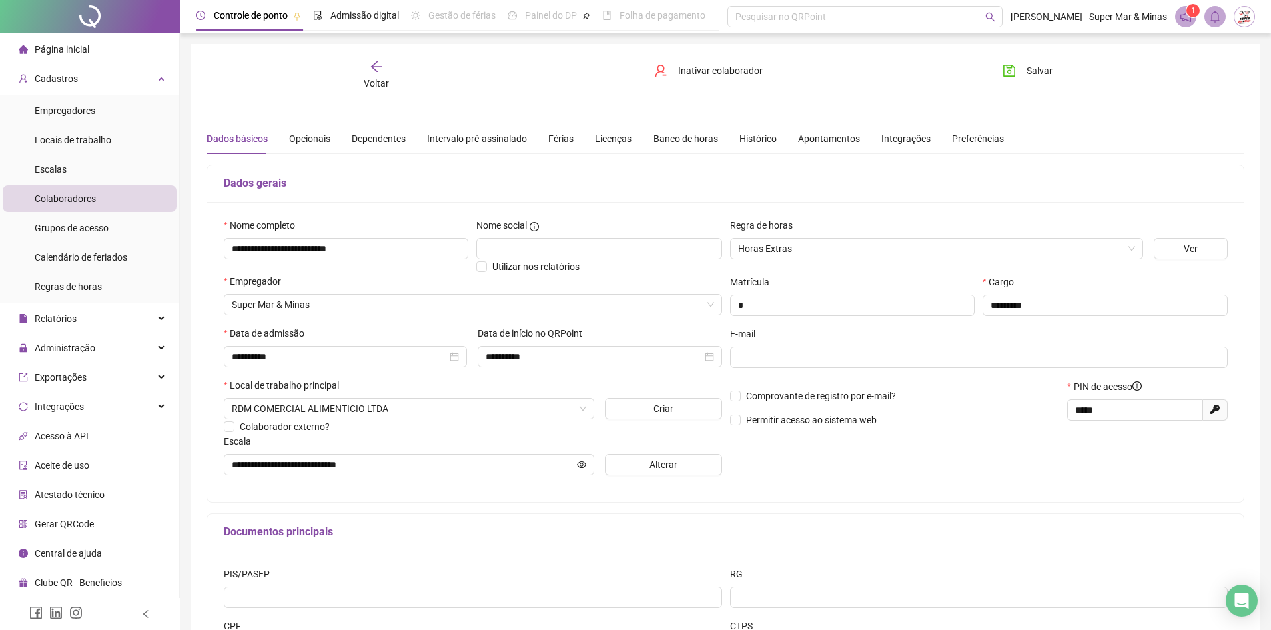
drag, startPoint x: 1037, startPoint y: 71, endPoint x: 1049, endPoint y: 98, distance: 29.9
click at [1037, 71] on span "Salvar" at bounding box center [1039, 70] width 26 height 15
drag, startPoint x: 1099, startPoint y: 413, endPoint x: 1058, endPoint y: 413, distance: 40.7
click at [1058, 413] on div "Comprovante de registro por e-mail? Permitir acesso ao sistema web PIN de acess…" at bounding box center [979, 407] width 506 height 57
click at [375, 68] on icon "arrow-left" at bounding box center [375, 66] width 13 height 13
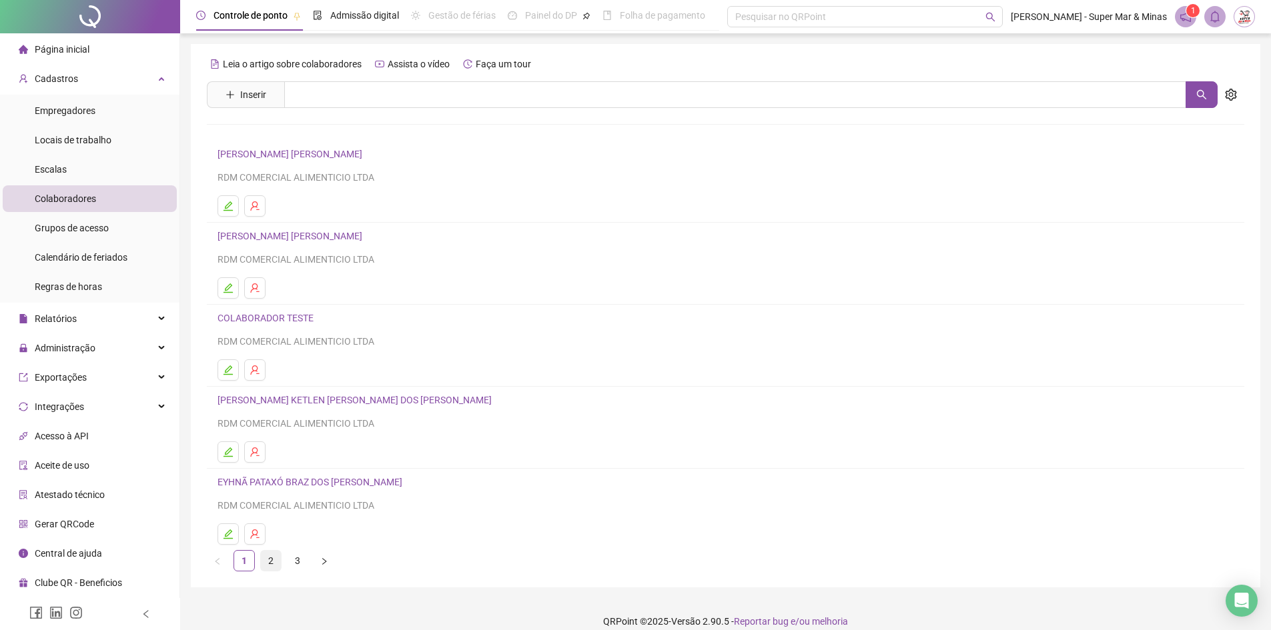
click at [273, 565] on link "2" at bounding box center [271, 561] width 20 height 20
click at [230, 286] on icon "edit" at bounding box center [228, 288] width 11 height 11
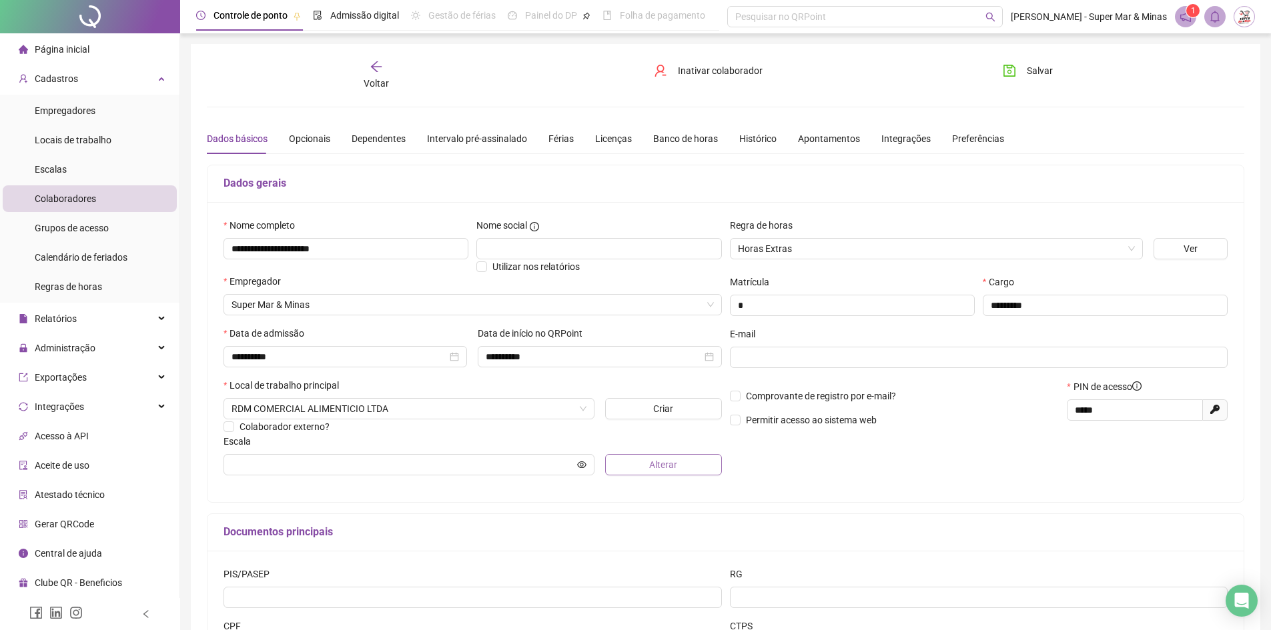
click at [654, 458] on span "Alterar" at bounding box center [663, 465] width 28 height 15
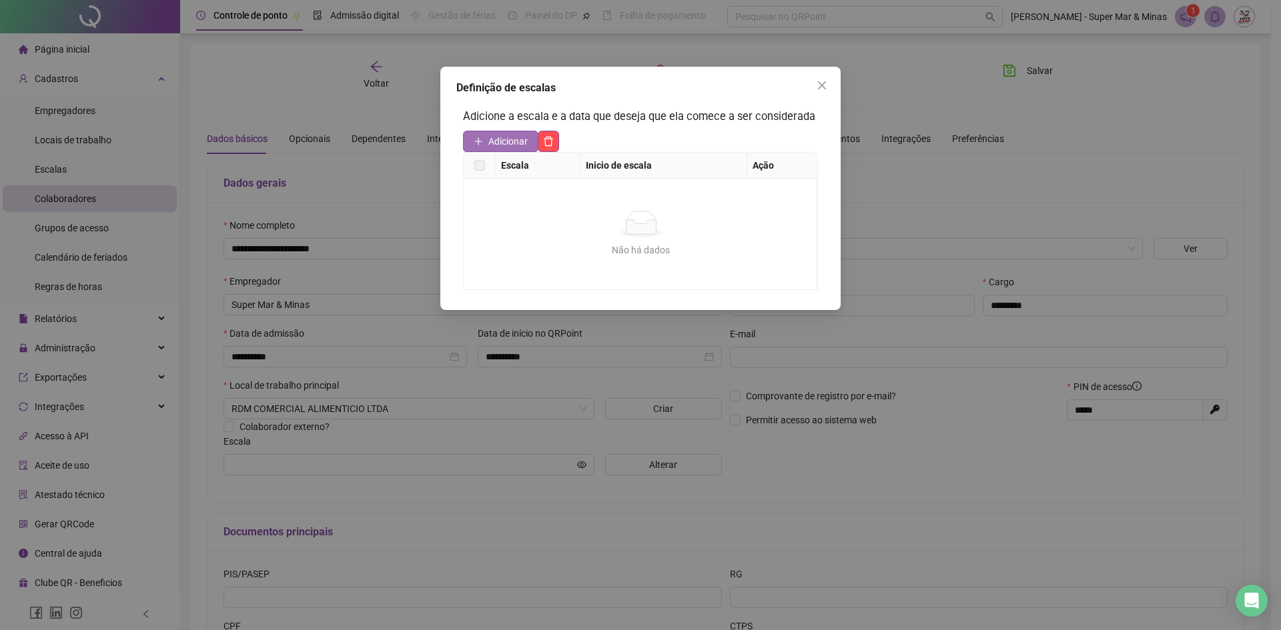
click at [500, 147] on span "Adicionar" at bounding box center [507, 141] width 39 height 15
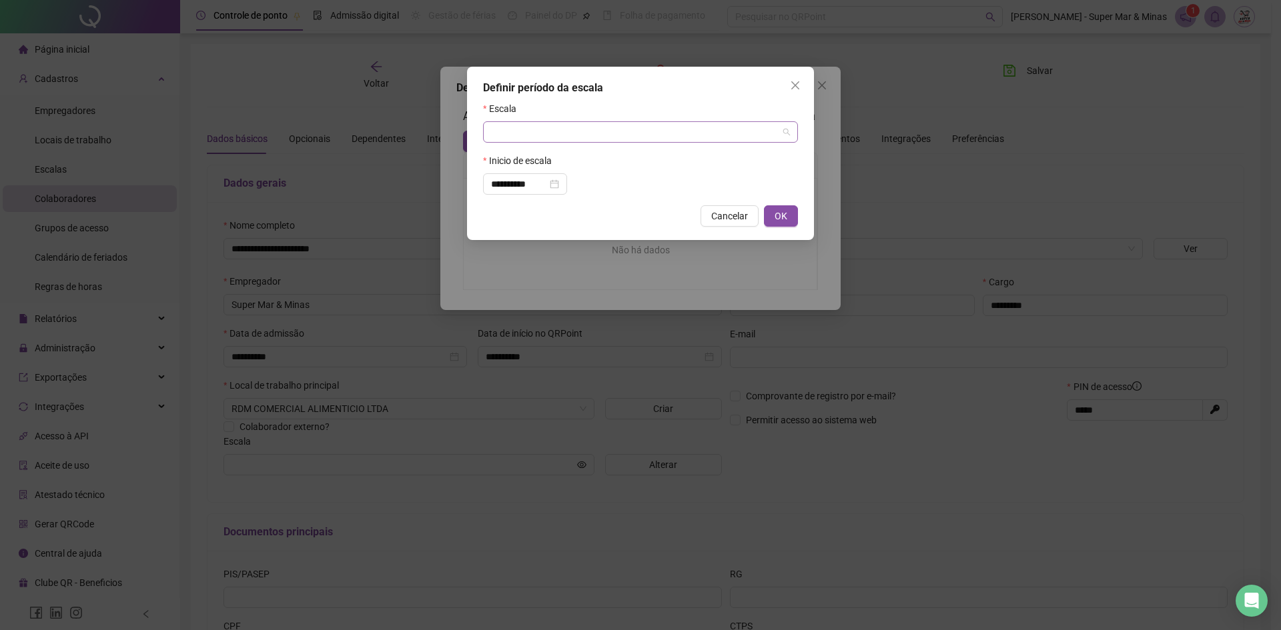
click at [561, 131] on input "search" at bounding box center [634, 132] width 287 height 20
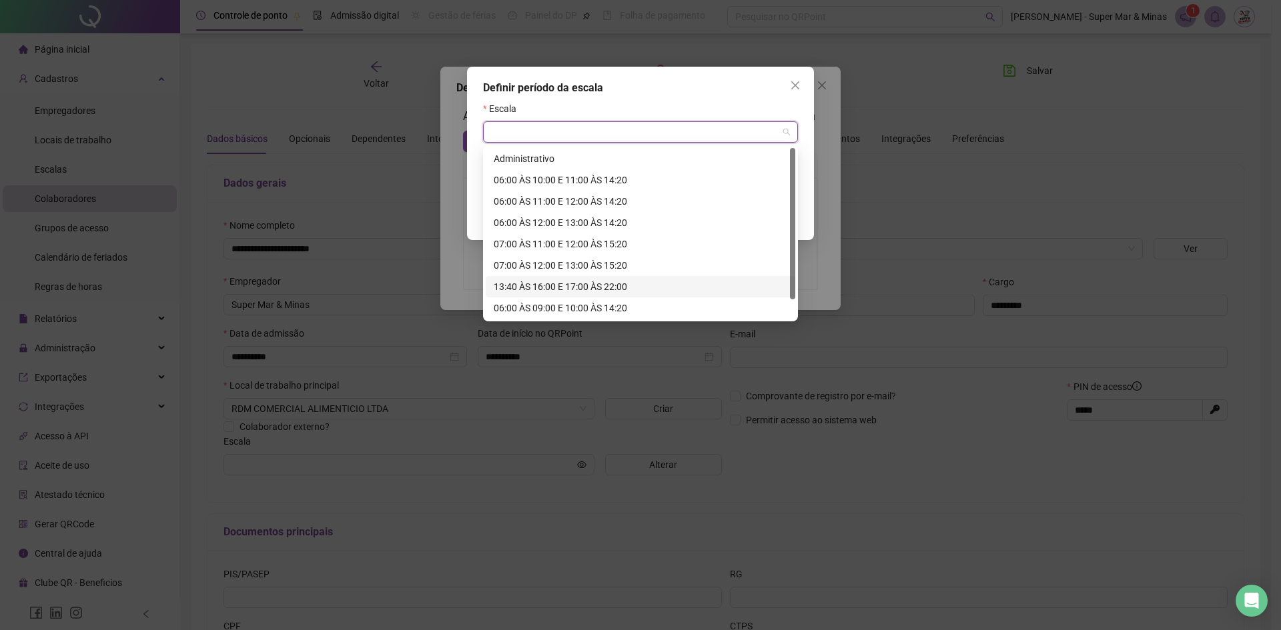
click at [555, 293] on div "13:40 ÀS 16:00 E 17:00 ÀS 22:00" at bounding box center [640, 286] width 293 height 15
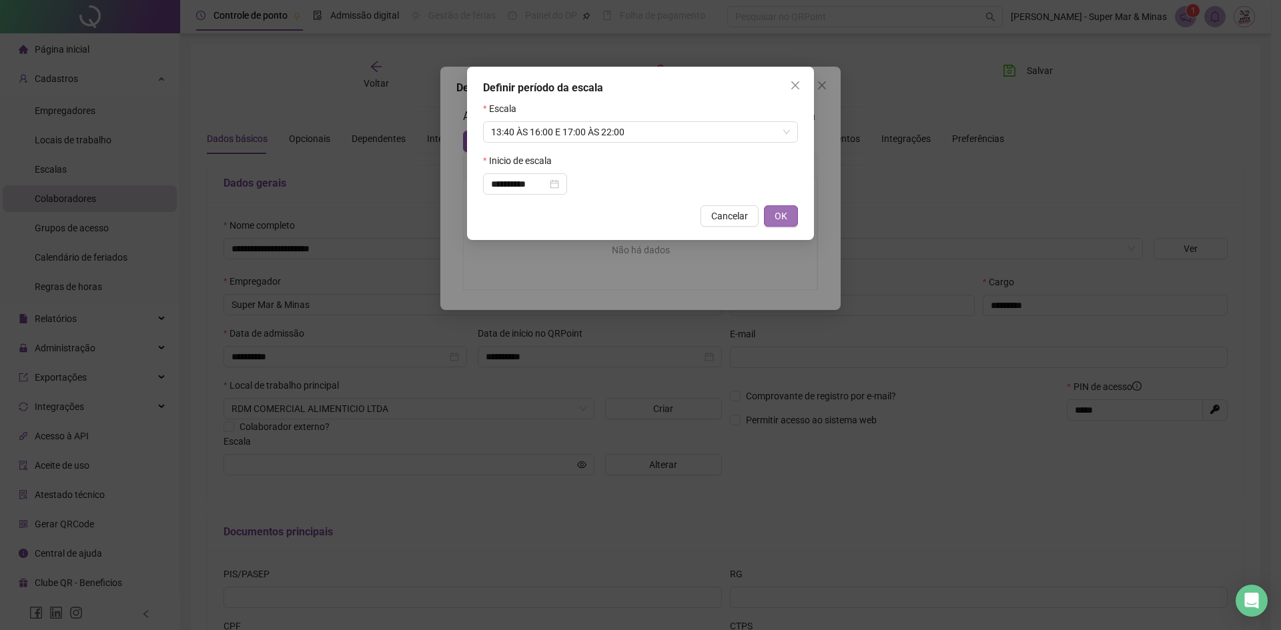
click at [773, 209] on button "OK" at bounding box center [781, 215] width 34 height 21
type input "**********"
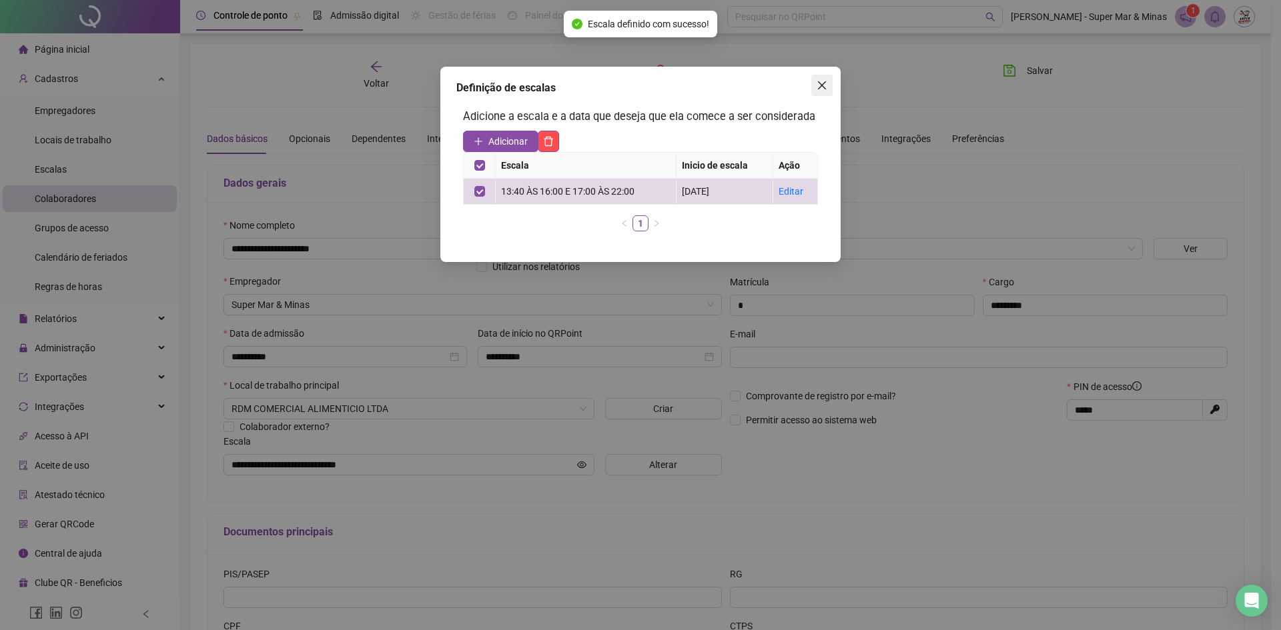
click at [820, 90] on icon "close" at bounding box center [821, 85] width 11 height 11
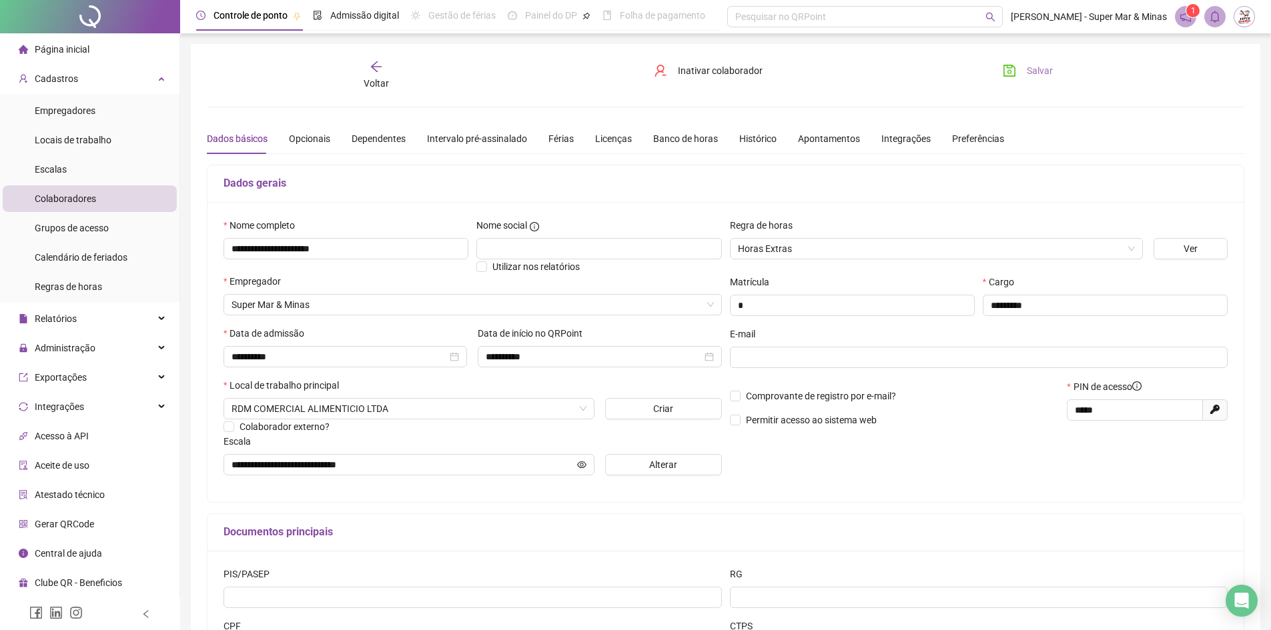
click at [1029, 72] on span "Salvar" at bounding box center [1039, 70] width 26 height 15
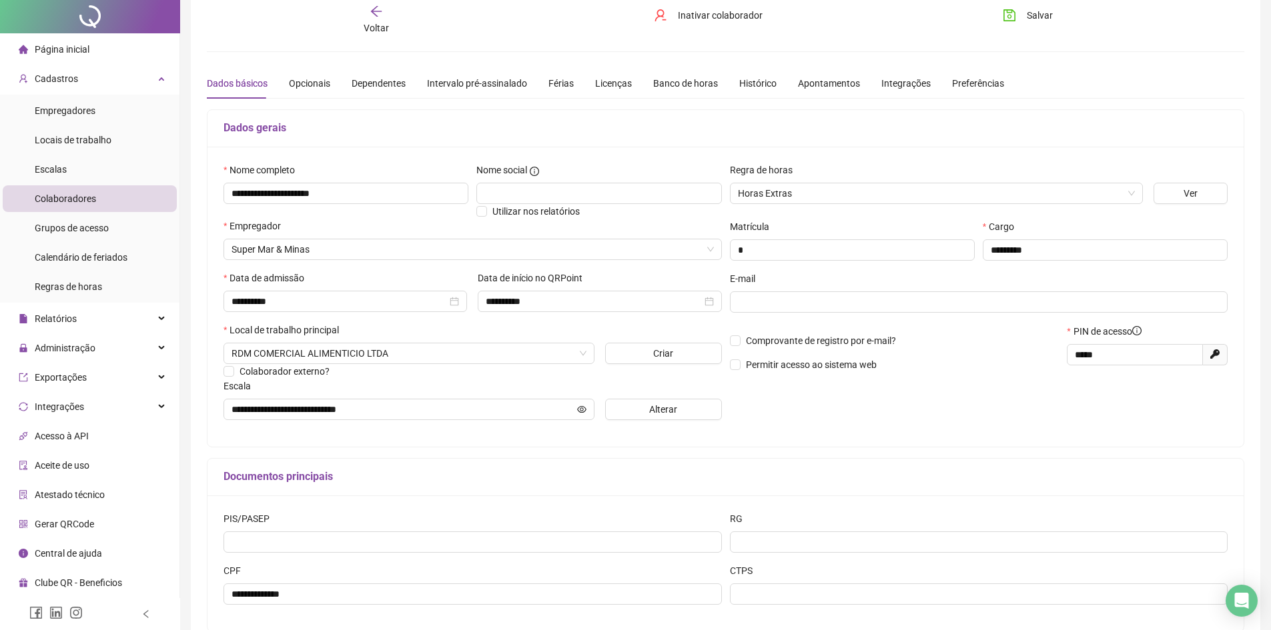
scroll to position [131, 0]
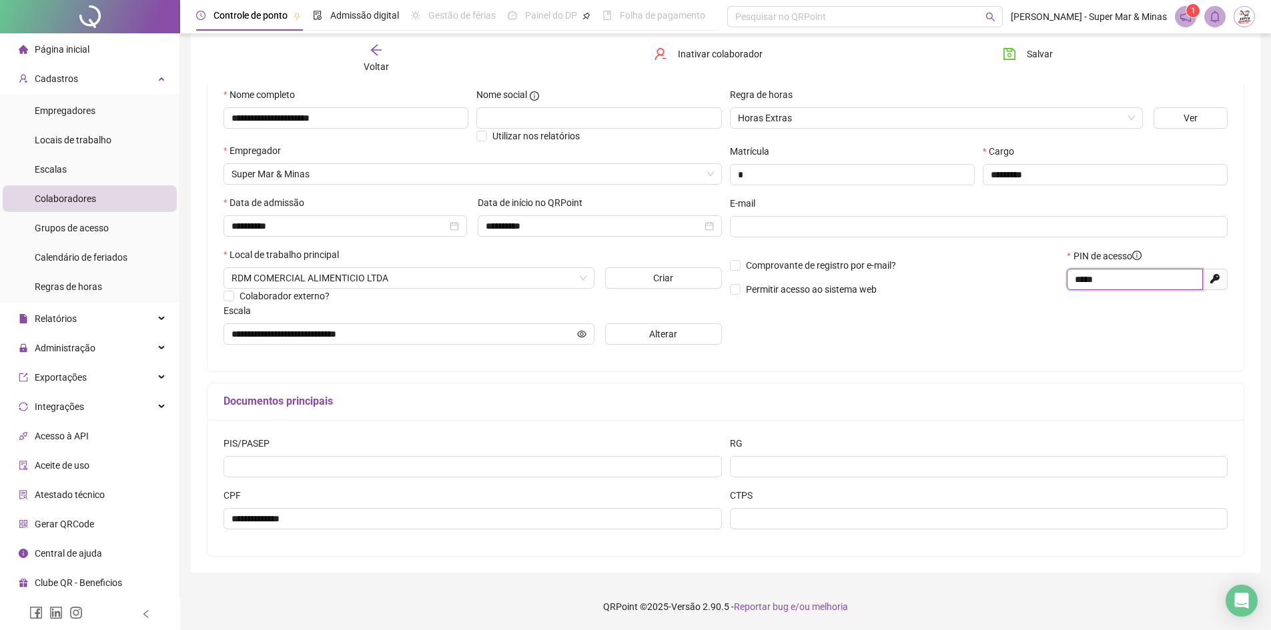
drag, startPoint x: 1122, startPoint y: 283, endPoint x: 1021, endPoint y: 282, distance: 100.7
click at [1021, 282] on div "Comprovante de registro por e-mail? Permitir acesso ao sistema web PIN de acess…" at bounding box center [979, 277] width 506 height 57
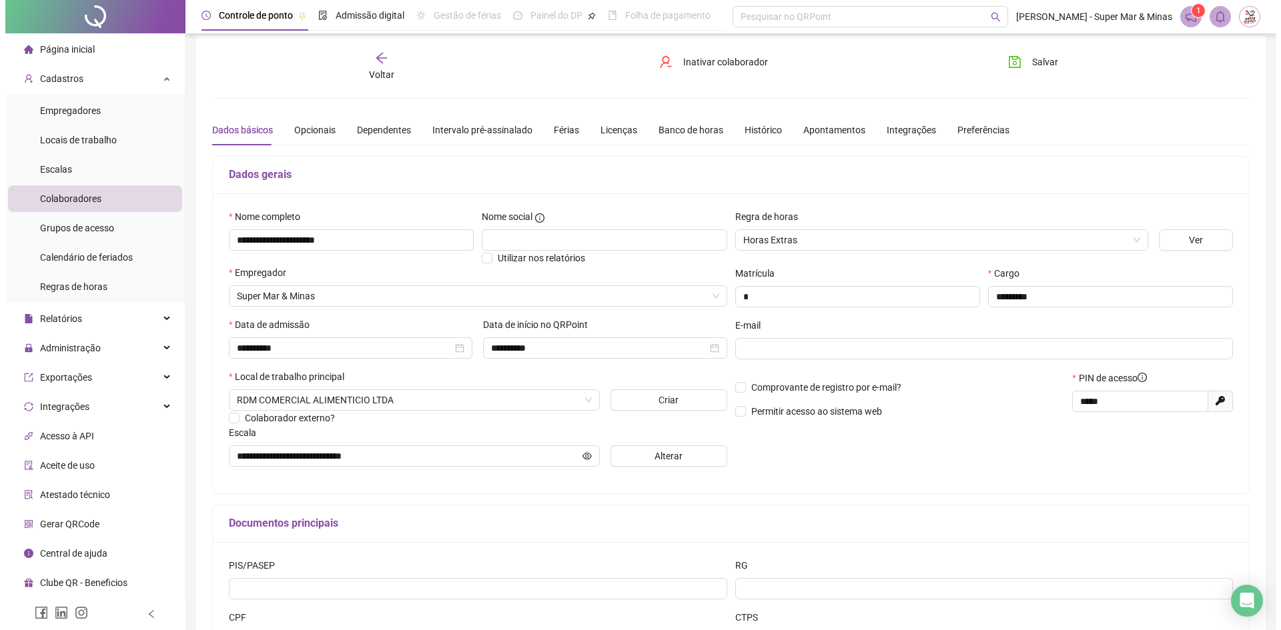
scroll to position [0, 0]
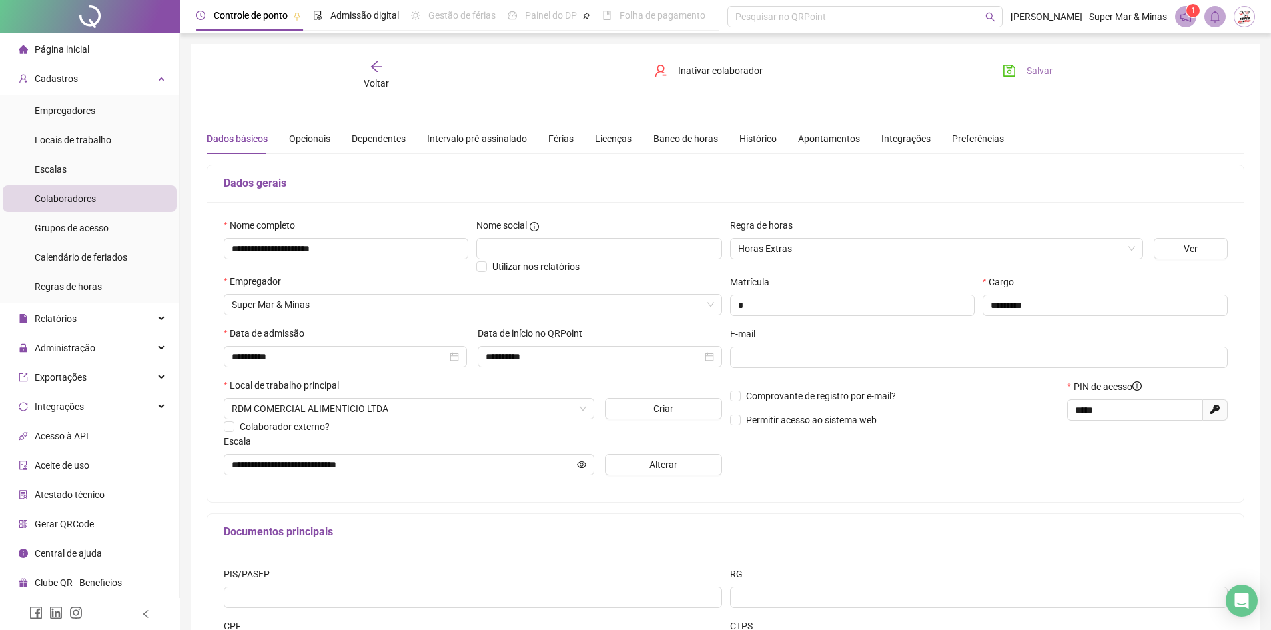
click at [1045, 72] on span "Salvar" at bounding box center [1039, 70] width 26 height 15
click at [1036, 73] on span "Salvar" at bounding box center [1039, 70] width 26 height 15
click at [739, 137] on div "Histórico" at bounding box center [757, 138] width 37 height 15
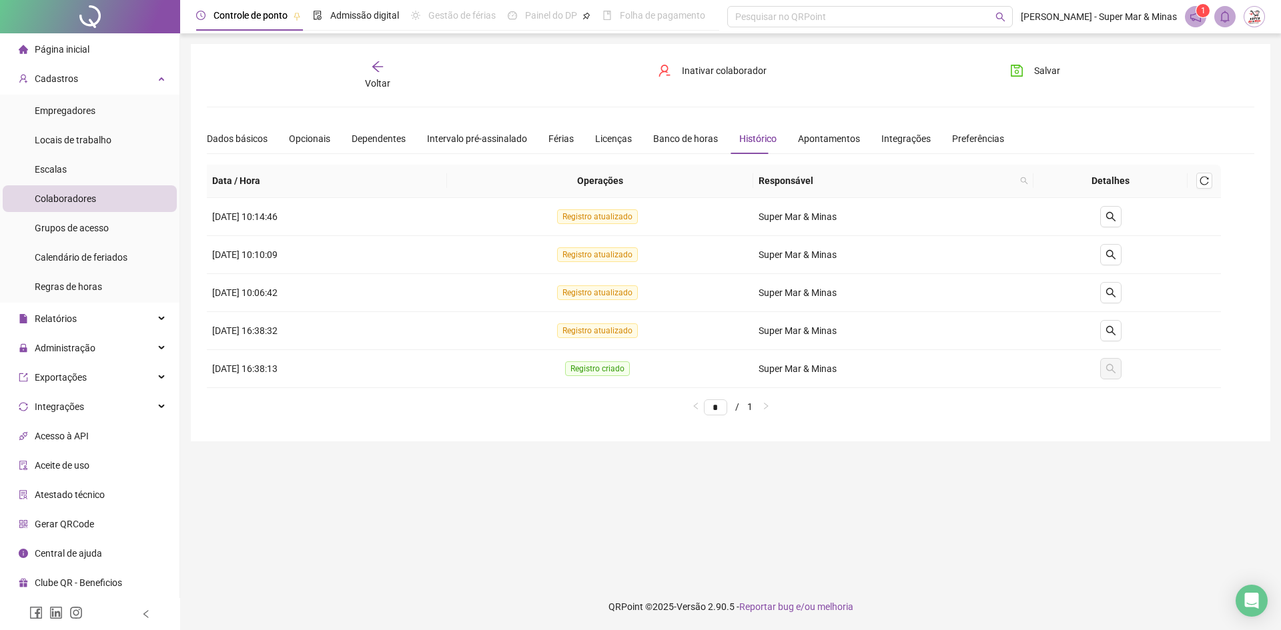
click at [380, 81] on span "Voltar" at bounding box center [377, 83] width 25 height 11
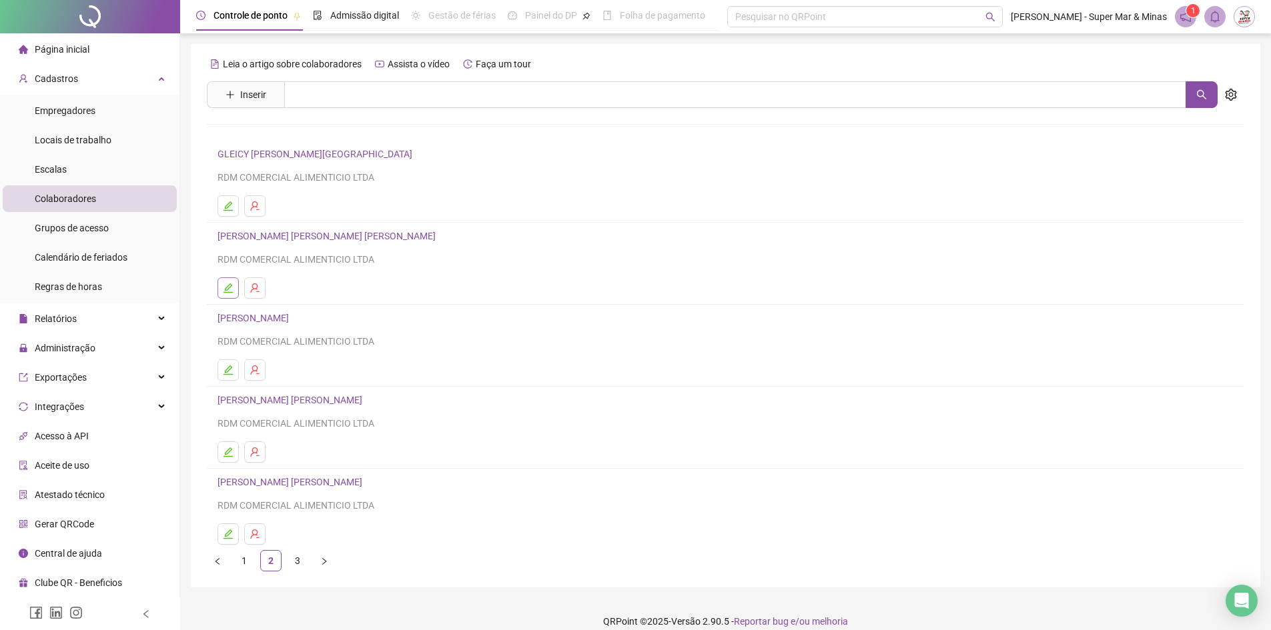
click at [227, 289] on icon "edit" at bounding box center [228, 288] width 11 height 11
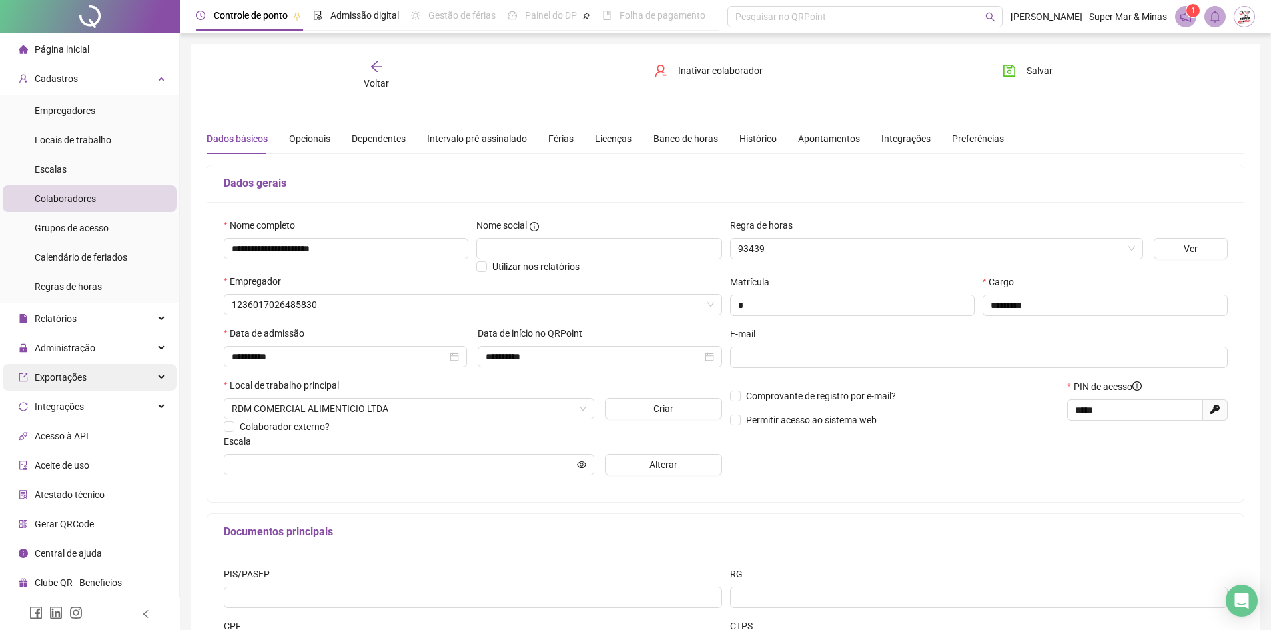
type input "**********"
click at [370, 81] on span "Voltar" at bounding box center [375, 83] width 25 height 11
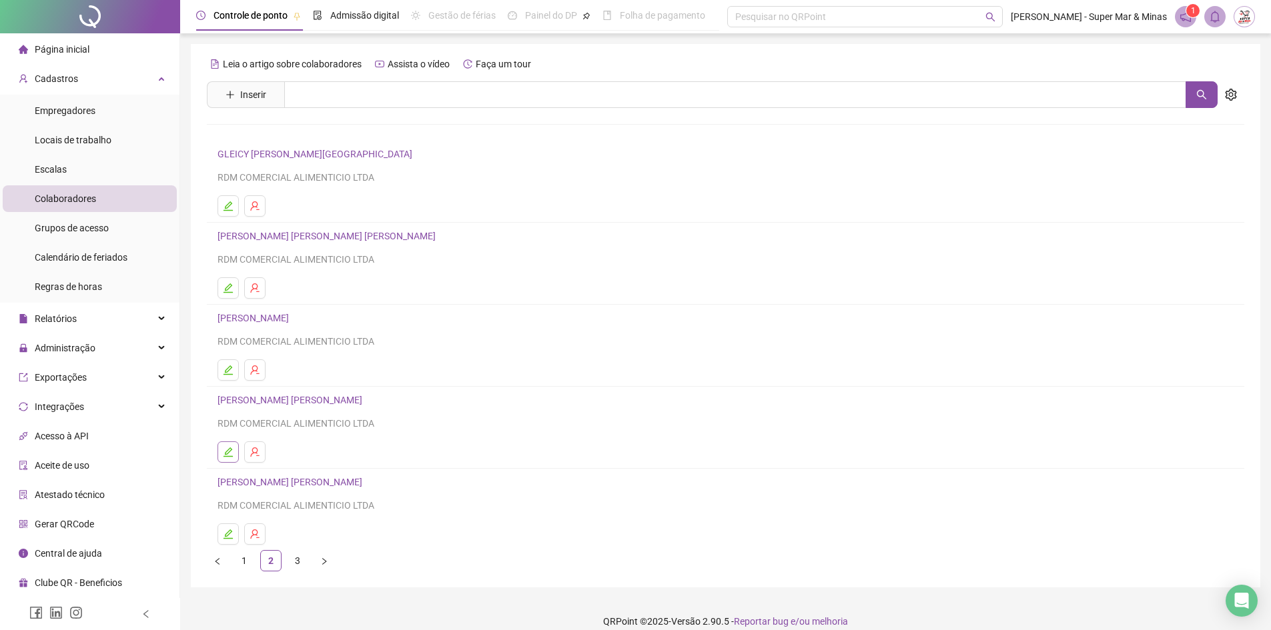
click at [233, 454] on button "button" at bounding box center [227, 452] width 21 height 21
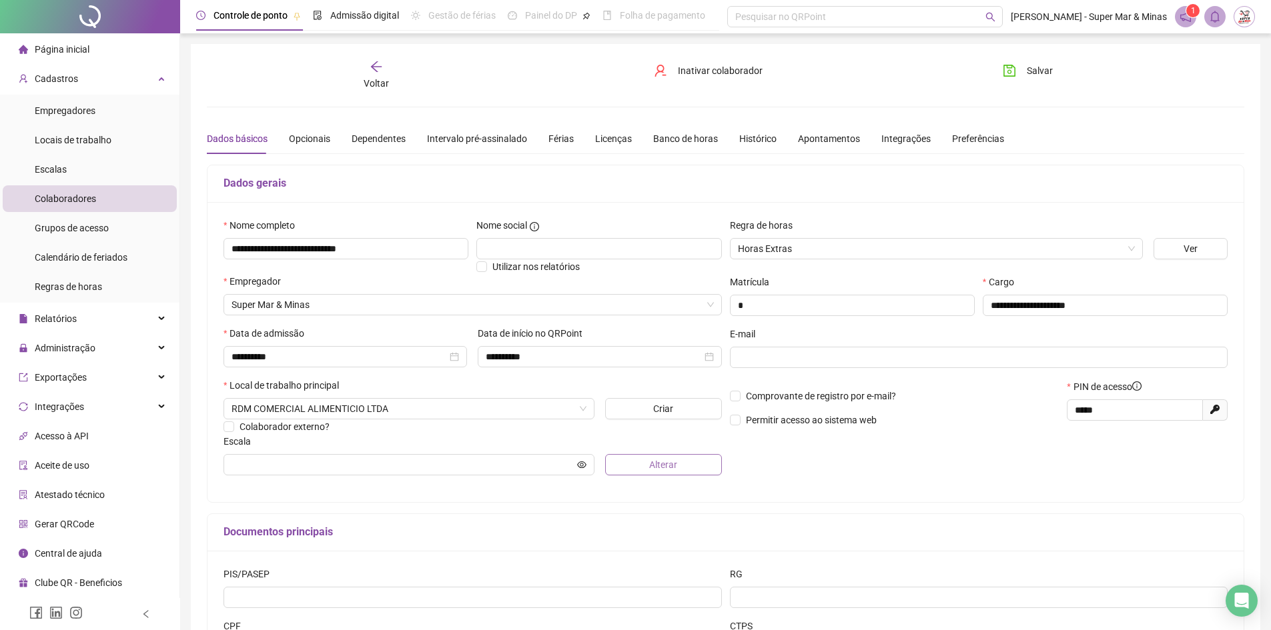
click at [648, 466] on button "Alterar" at bounding box center [663, 464] width 117 height 21
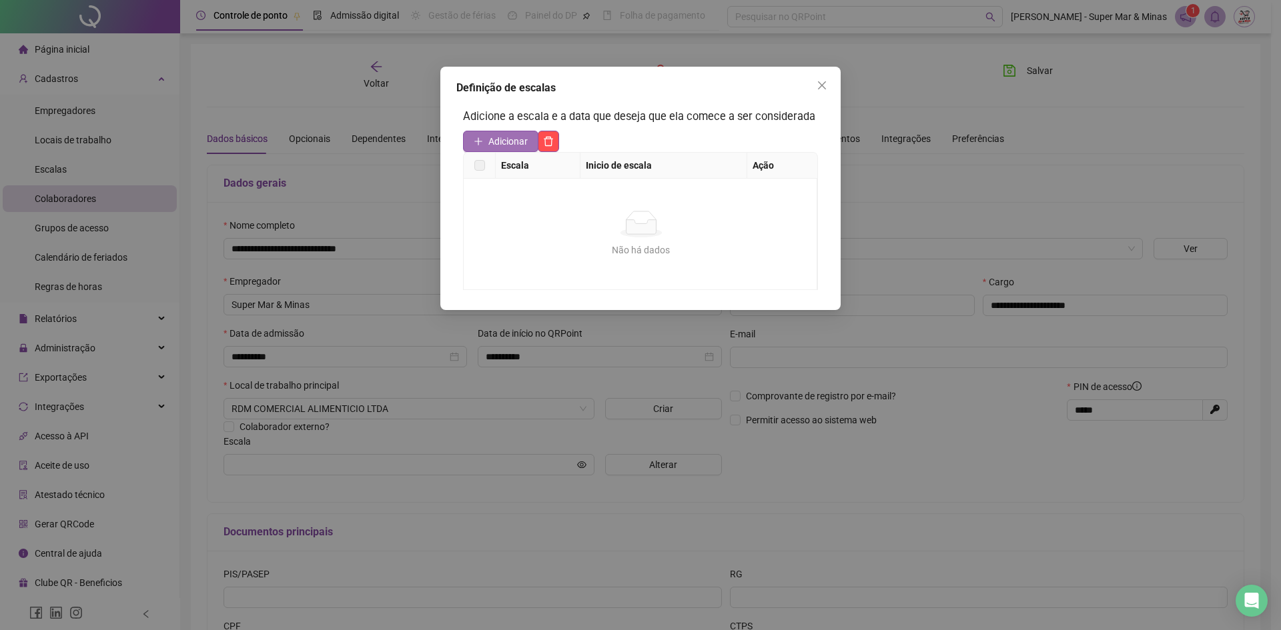
click at [508, 137] on span "Adicionar" at bounding box center [507, 141] width 39 height 15
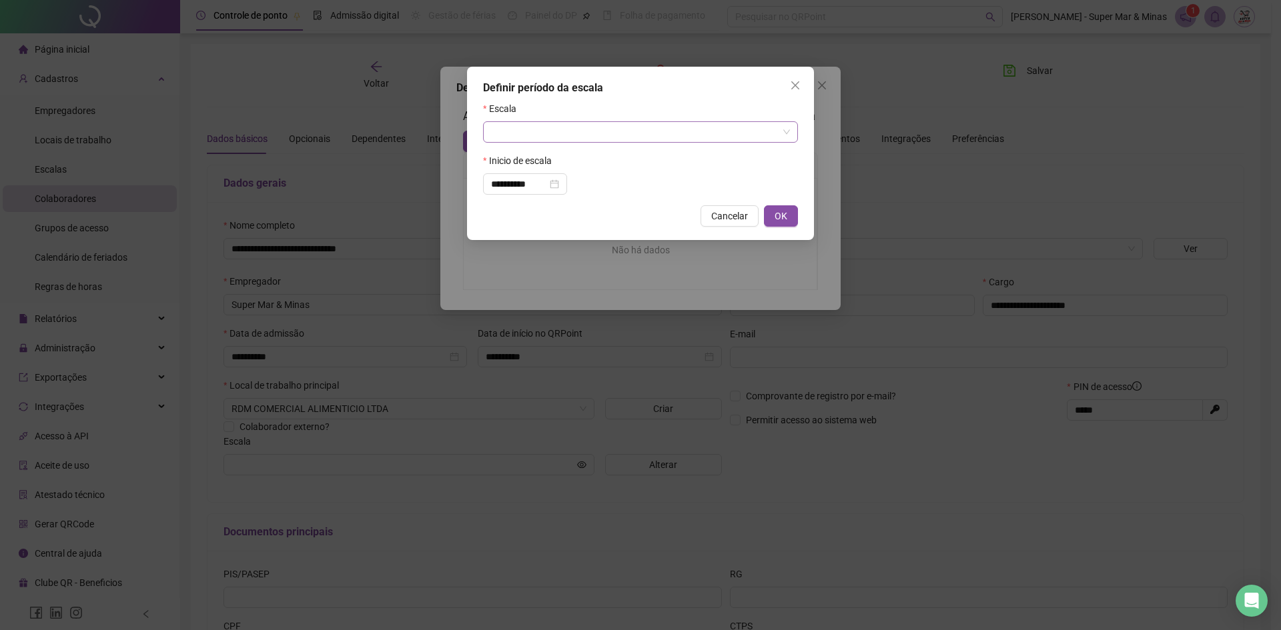
click at [526, 135] on input "search" at bounding box center [634, 132] width 287 height 20
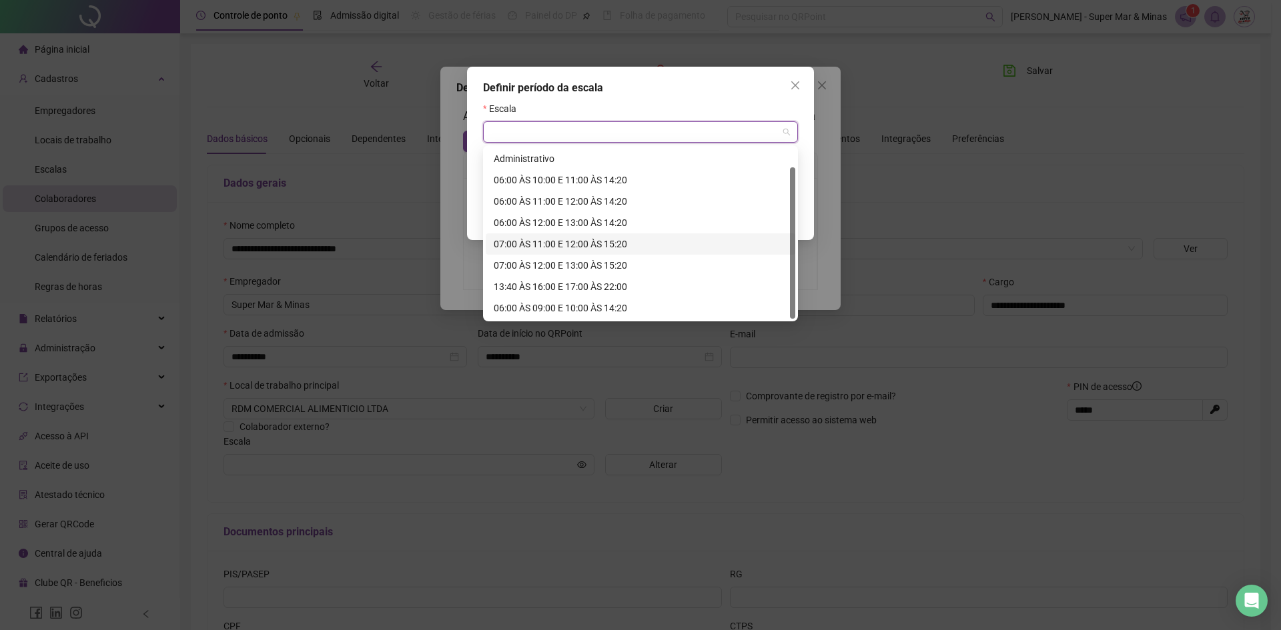
scroll to position [21, 0]
click at [570, 285] on div "06:00 ÀS 09:00 E 10:00 ÀS 14:20" at bounding box center [640, 286] width 293 height 15
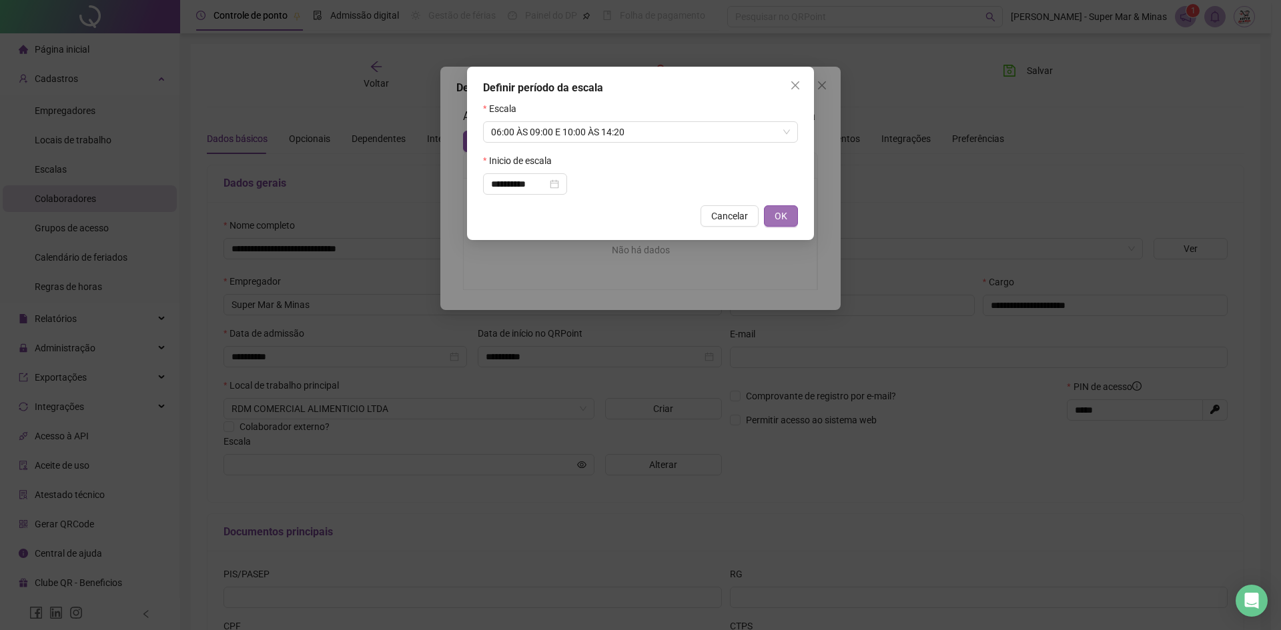
click at [770, 221] on button "OK" at bounding box center [781, 215] width 34 height 21
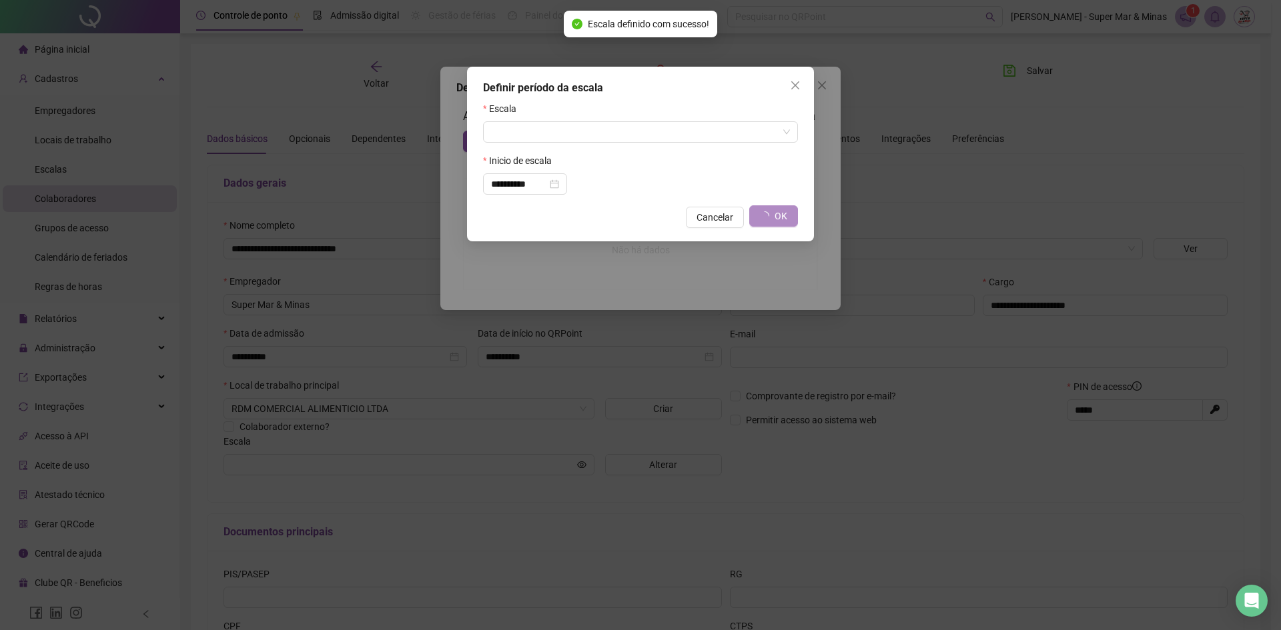
type input "**********"
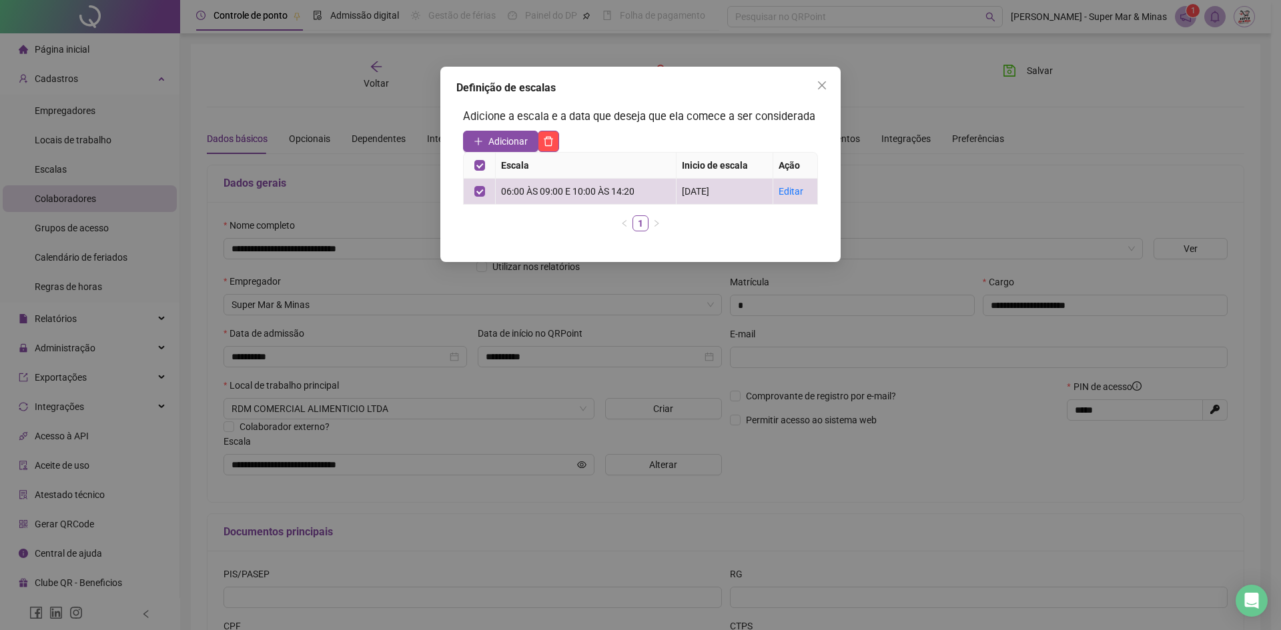
click at [823, 87] on icon "close" at bounding box center [822, 85] width 8 height 8
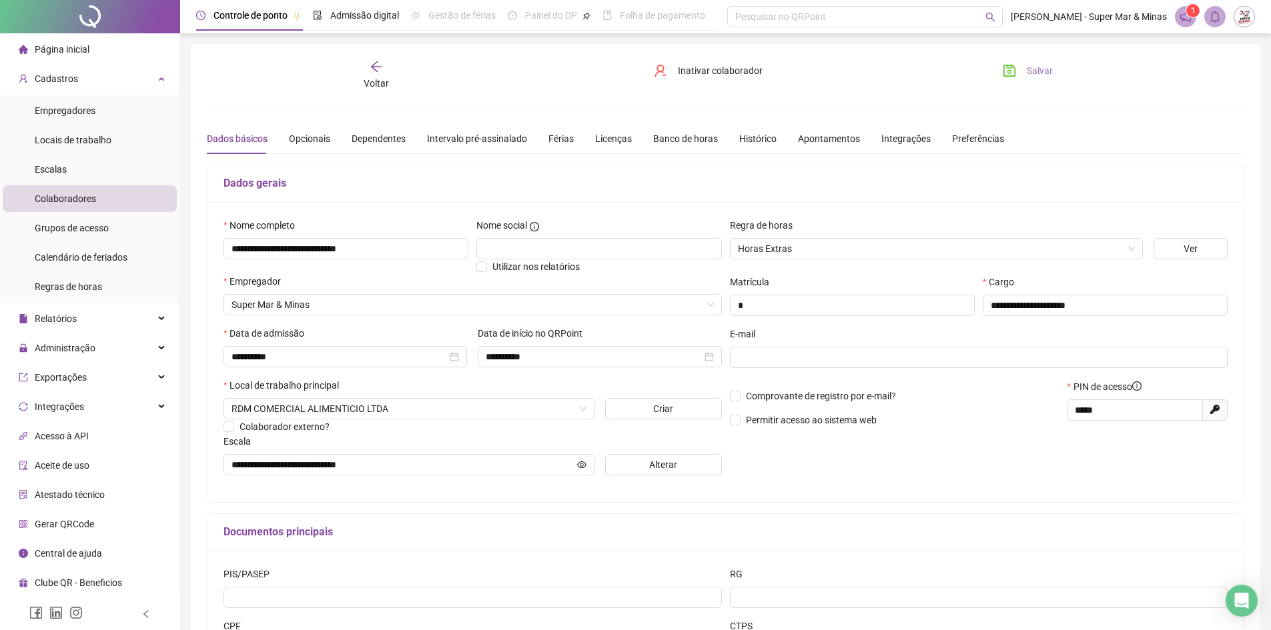
click at [1031, 73] on span "Salvar" at bounding box center [1039, 70] width 26 height 15
drag, startPoint x: 1070, startPoint y: 412, endPoint x: 1042, endPoint y: 415, distance: 28.1
click at [1042, 415] on div "Comprovante de registro por e-mail? Permitir acesso ao sistema web PIN de acess…" at bounding box center [979, 407] width 506 height 57
drag, startPoint x: 1103, startPoint y: 415, endPoint x: 1054, endPoint y: 414, distance: 49.4
click at [1054, 414] on div "Comprovante de registro por e-mail? Permitir acesso ao sistema web PIN de acess…" at bounding box center [979, 407] width 506 height 57
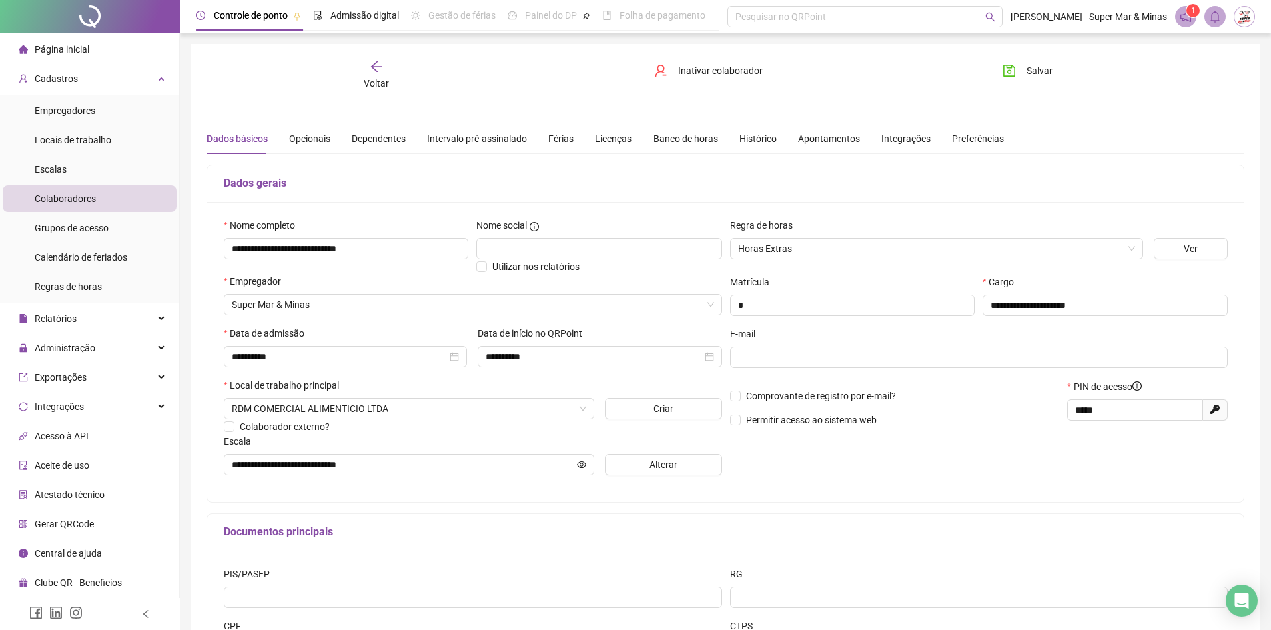
drag, startPoint x: 1046, startPoint y: 65, endPoint x: 907, endPoint y: 95, distance: 142.4
click at [1046, 65] on span "Salvar" at bounding box center [1039, 70] width 26 height 15
click at [373, 71] on icon "arrow-left" at bounding box center [375, 66] width 13 height 13
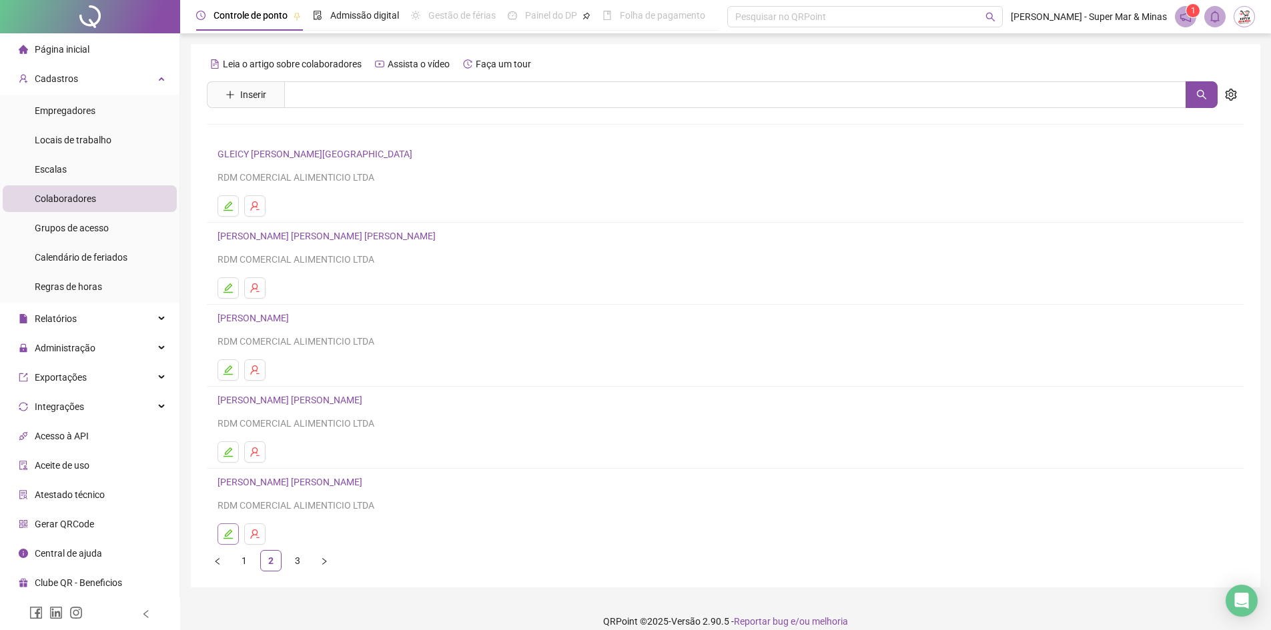
click at [228, 533] on icon "edit" at bounding box center [228, 534] width 11 height 11
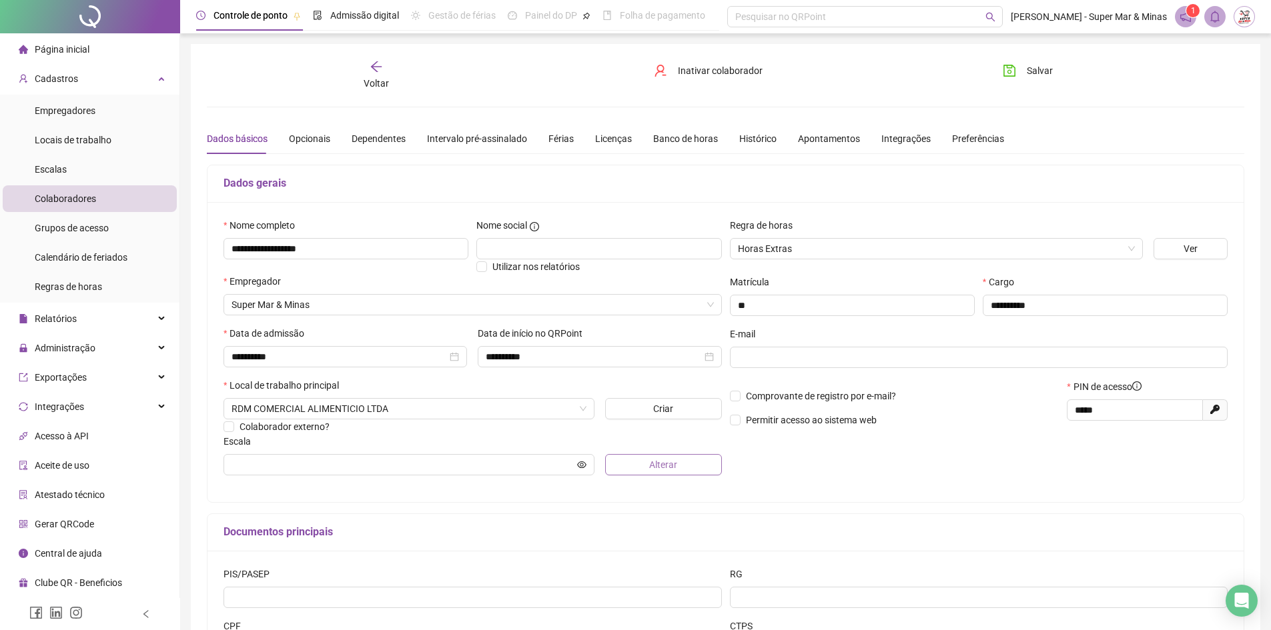
click at [699, 470] on button "Alterar" at bounding box center [663, 464] width 117 height 21
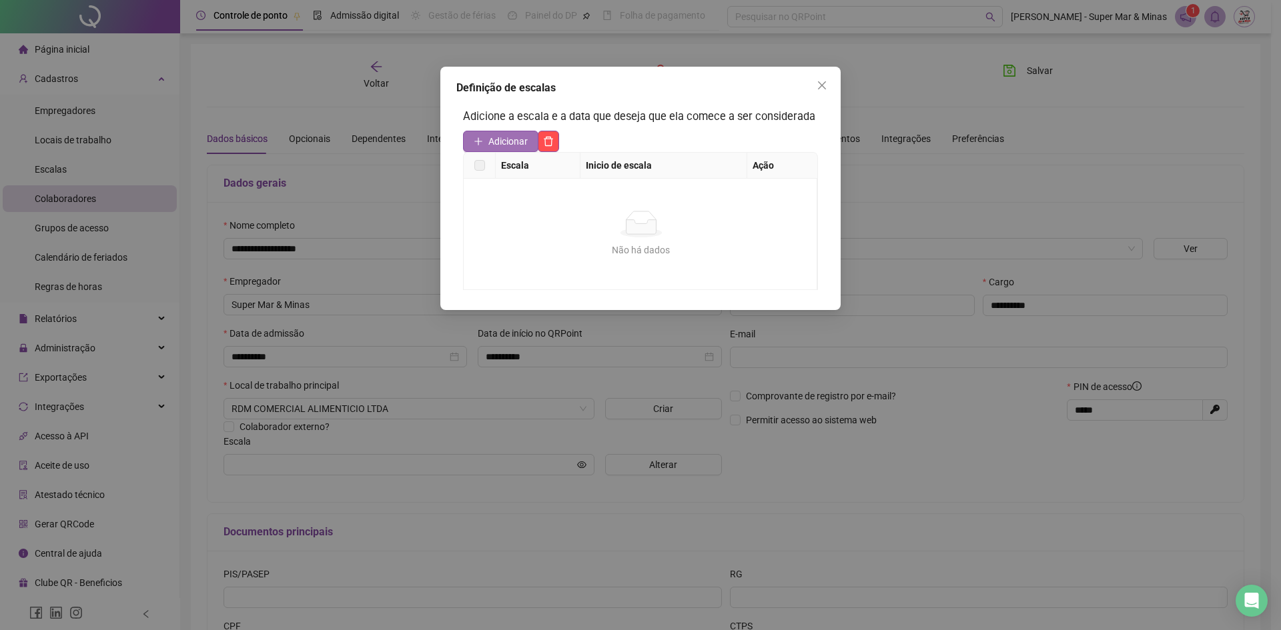
click at [512, 143] on span "Adicionar" at bounding box center [507, 141] width 39 height 15
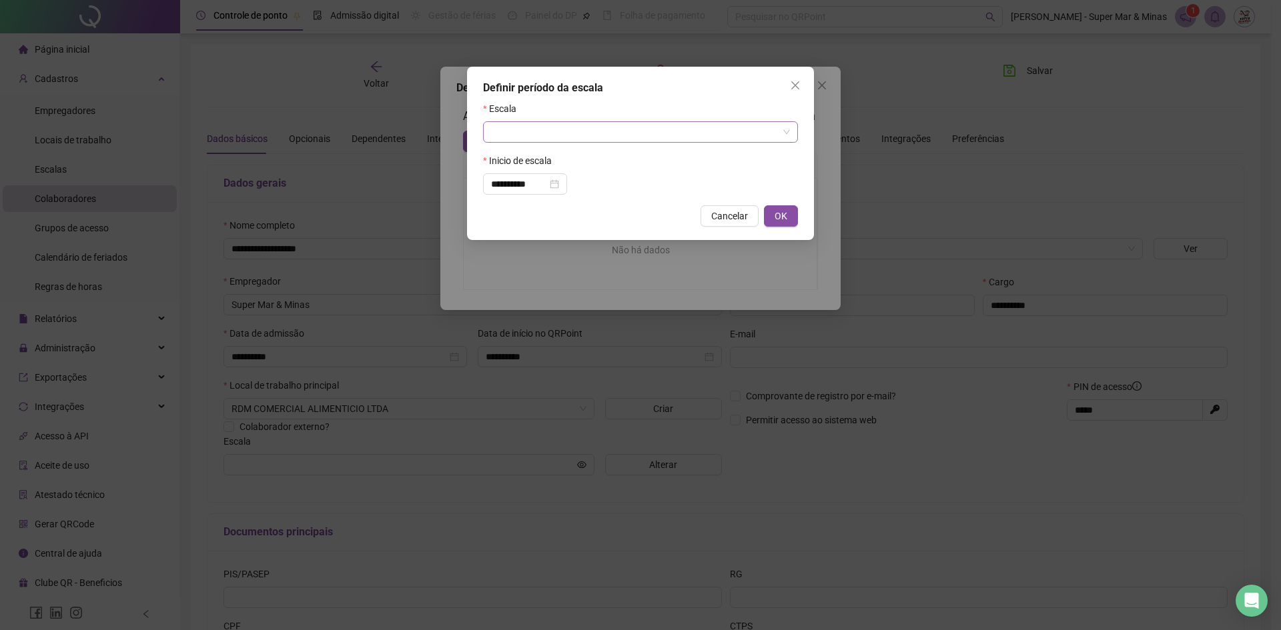
click at [559, 137] on input "search" at bounding box center [634, 132] width 287 height 20
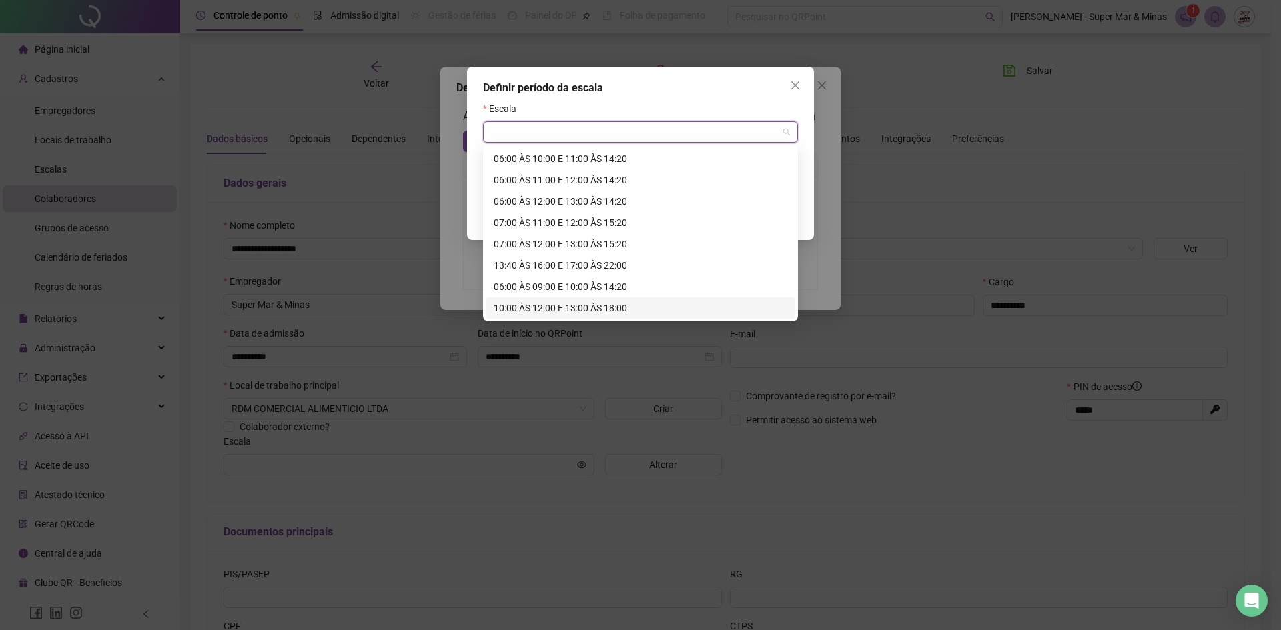
click at [570, 309] on div "10:00 ÀS 12:00 E 13:00 ÀS 18:00" at bounding box center [640, 308] width 293 height 15
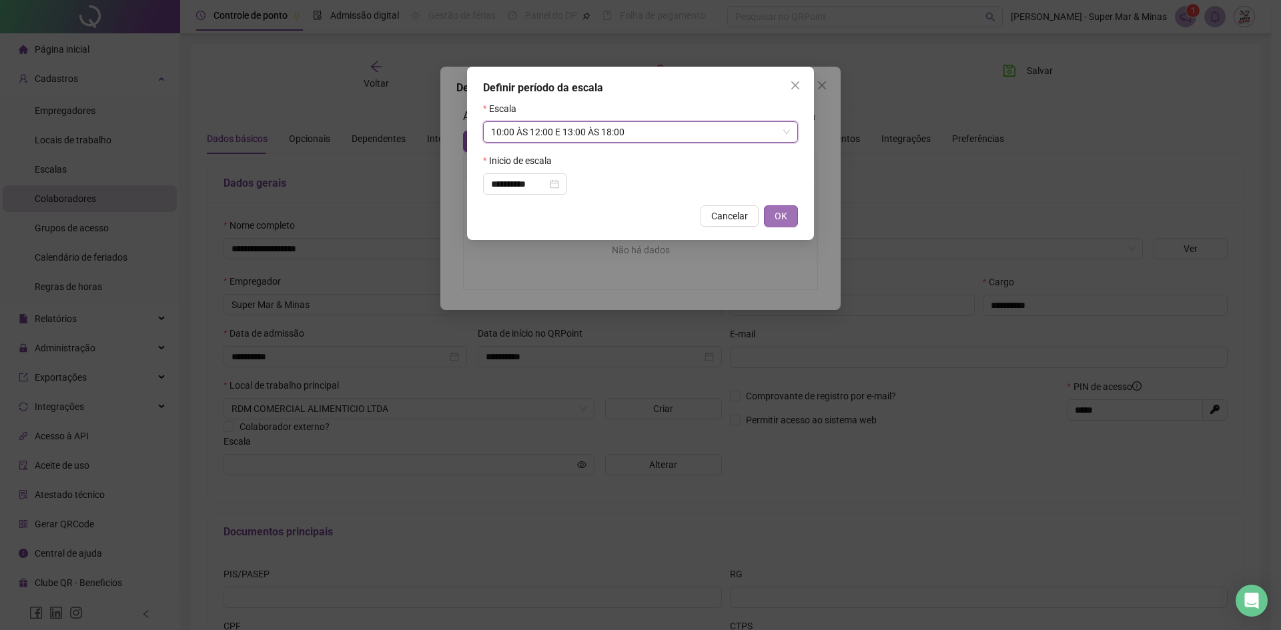
click at [786, 216] on span "OK" at bounding box center [780, 216] width 13 height 15
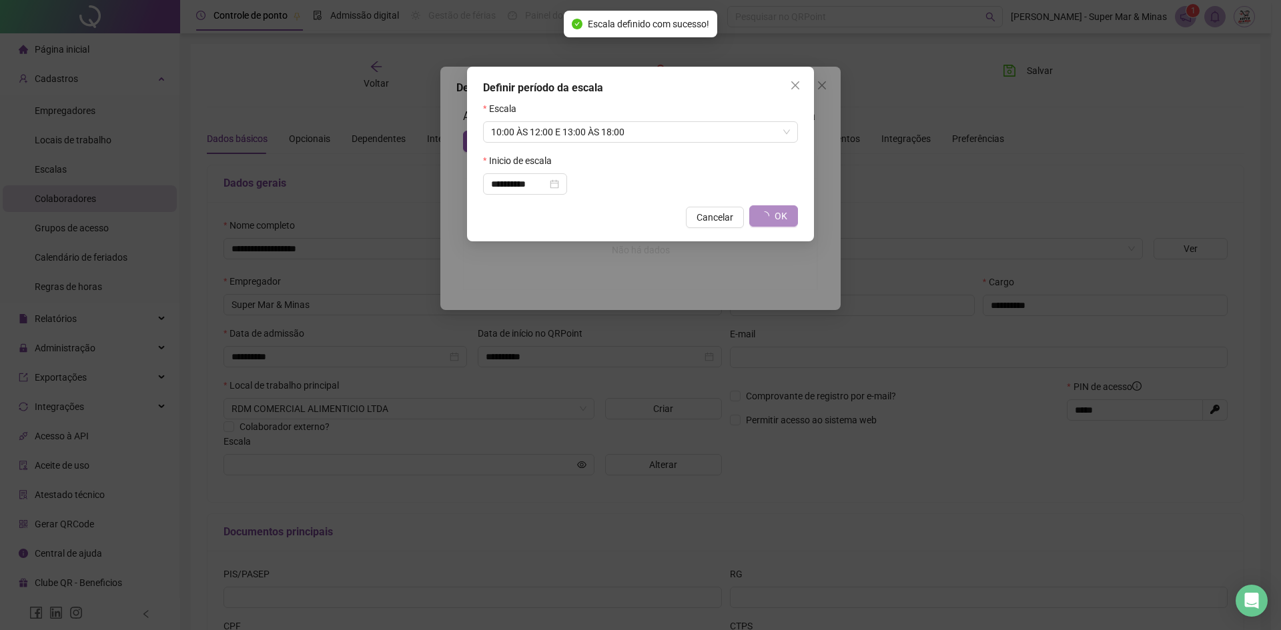
type input "**********"
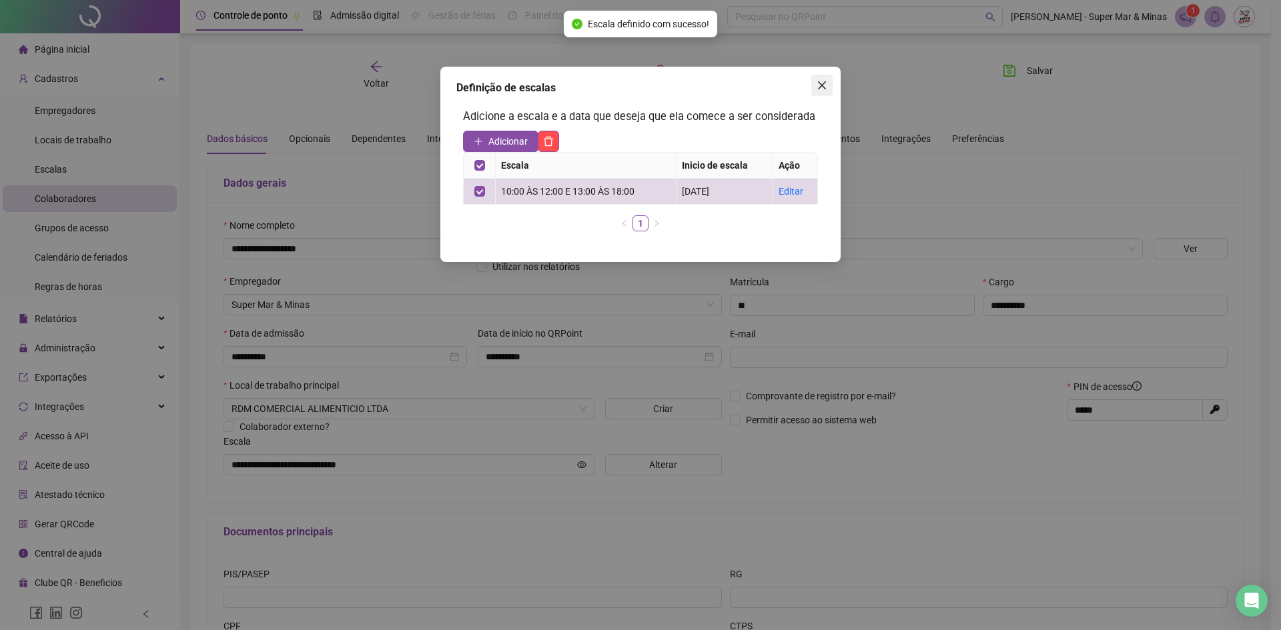
click at [819, 83] on icon "close" at bounding box center [822, 85] width 8 height 8
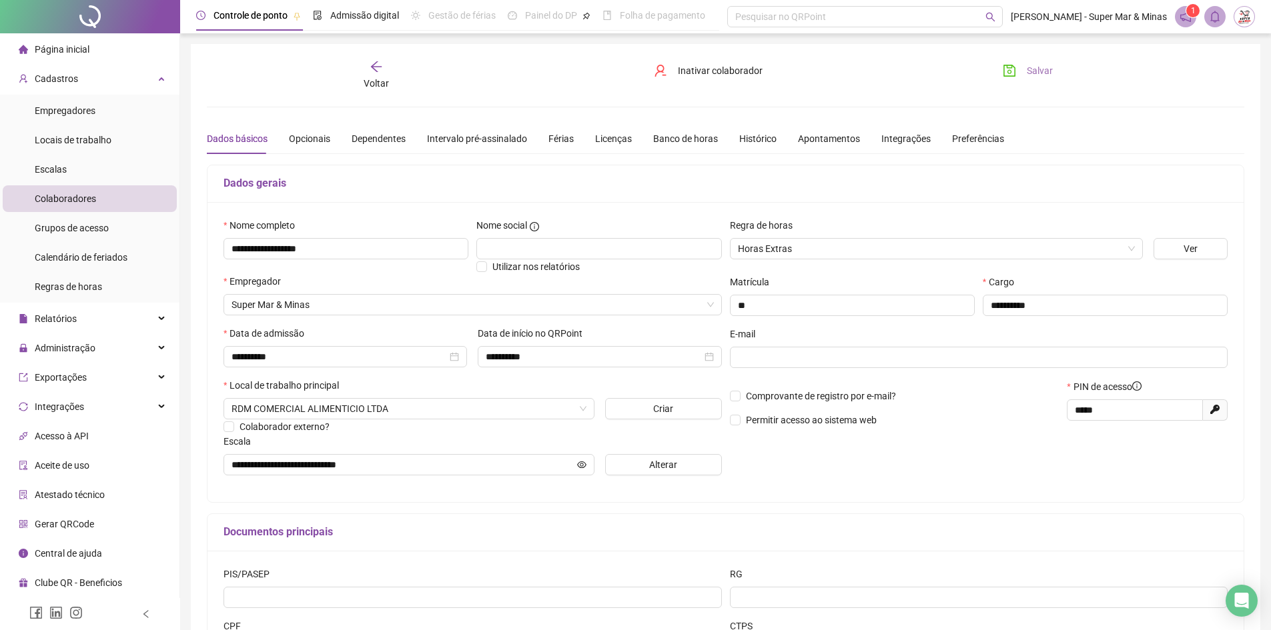
click at [1046, 69] on span "Salvar" at bounding box center [1039, 70] width 26 height 15
drag, startPoint x: 1090, startPoint y: 412, endPoint x: 1056, endPoint y: 416, distance: 34.2
click at [1056, 416] on div "Comprovante de registro por e-mail? Permitir acesso ao sistema web PIN de acess…" at bounding box center [979, 407] width 506 height 57
click at [1044, 69] on span "Salvar" at bounding box center [1039, 70] width 26 height 15
click at [372, 71] on icon "arrow-left" at bounding box center [375, 66] width 13 height 13
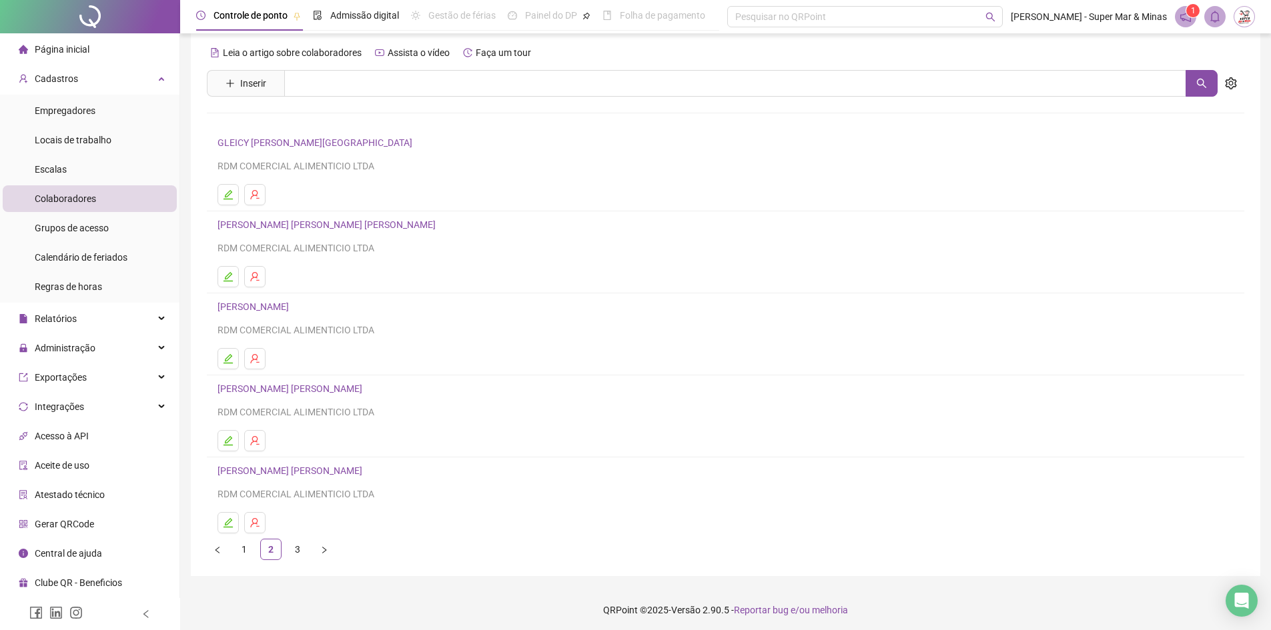
scroll to position [15, 0]
click at [291, 542] on link "3" at bounding box center [297, 546] width 20 height 20
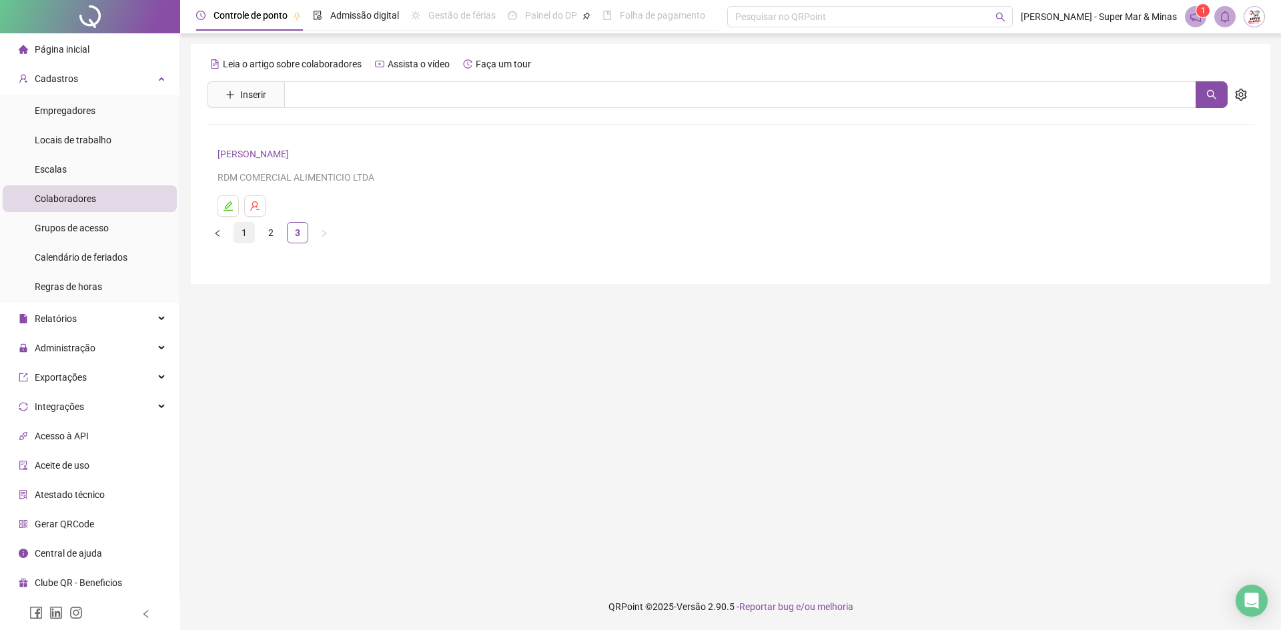
click at [247, 235] on link "1" at bounding box center [244, 233] width 20 height 20
